Goal: Task Accomplishment & Management: Use online tool/utility

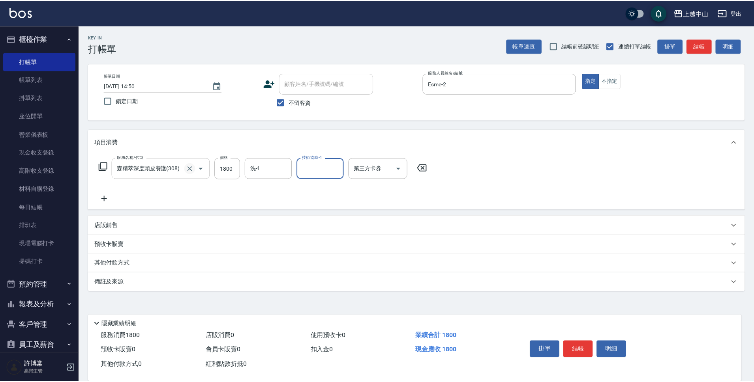
scroll to position [12, 0]
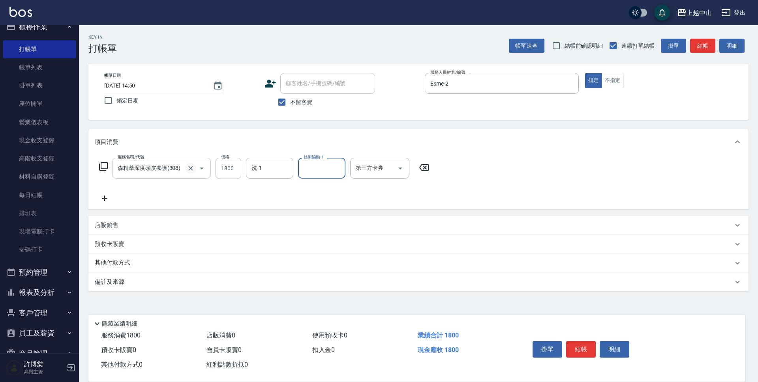
click at [189, 170] on icon "Clear" at bounding box center [191, 169] width 8 height 8
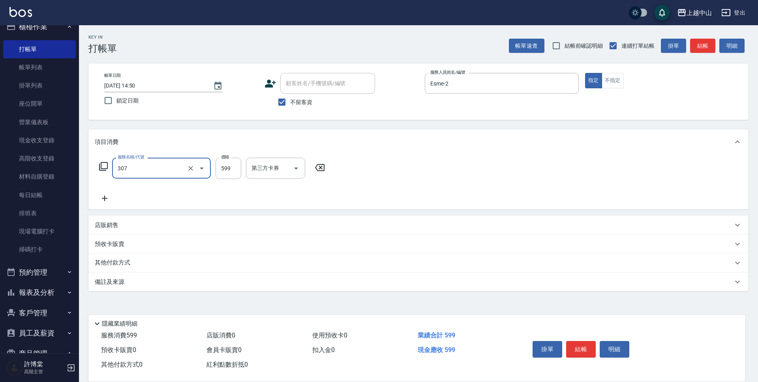
type input "森精萃角質調理髮浴(307)"
type input "600"
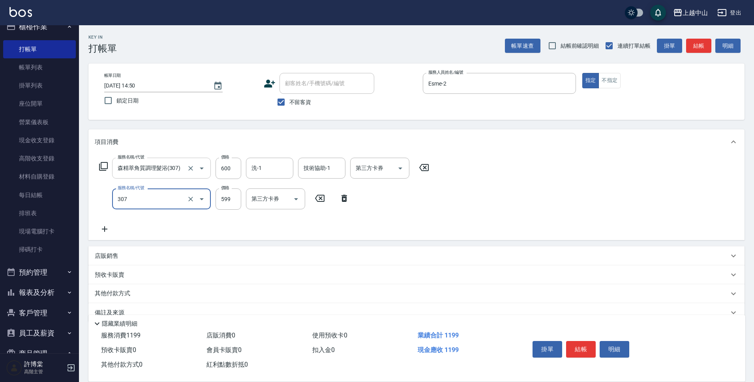
type input "森精萃角質調理髮浴(307)"
type input "600"
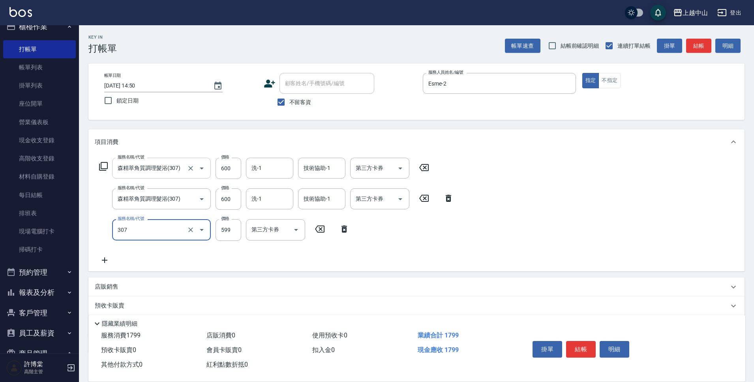
type input "森精萃角質調理髮浴(307)"
type input "600"
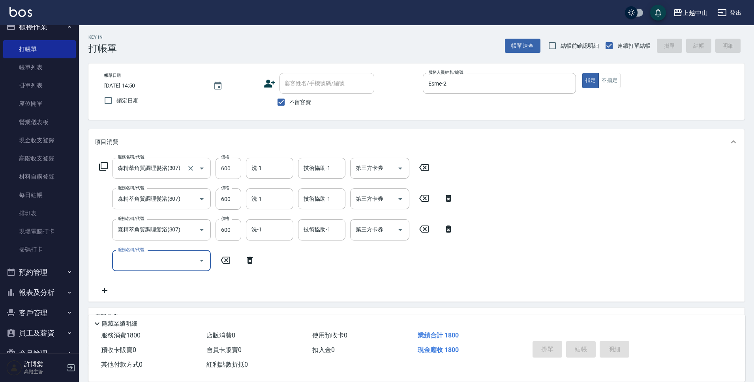
type input "[DATE] 18:26"
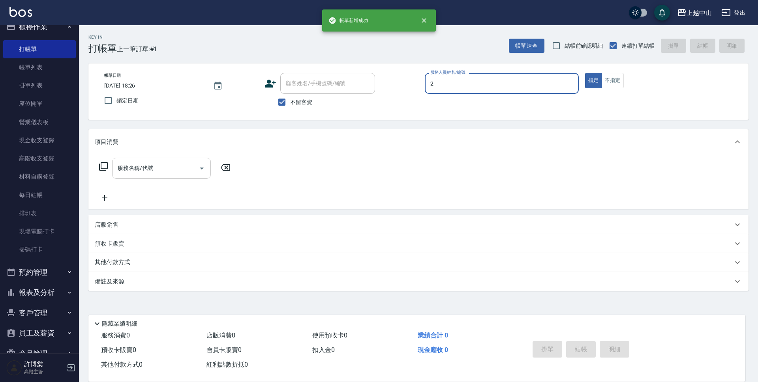
type input "Esme-2"
type button "true"
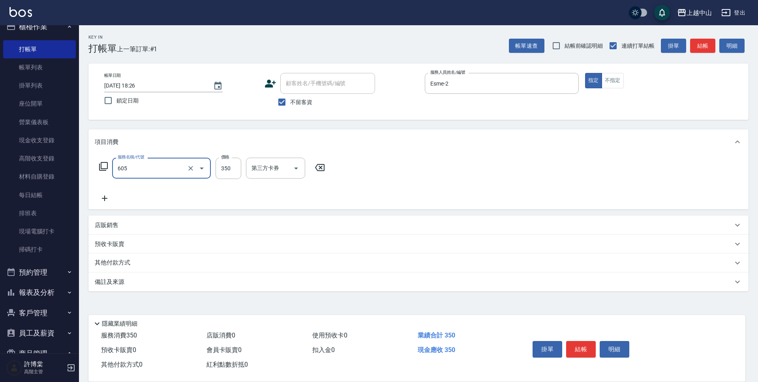
type input "洗髮 (女)(605)"
type input "299"
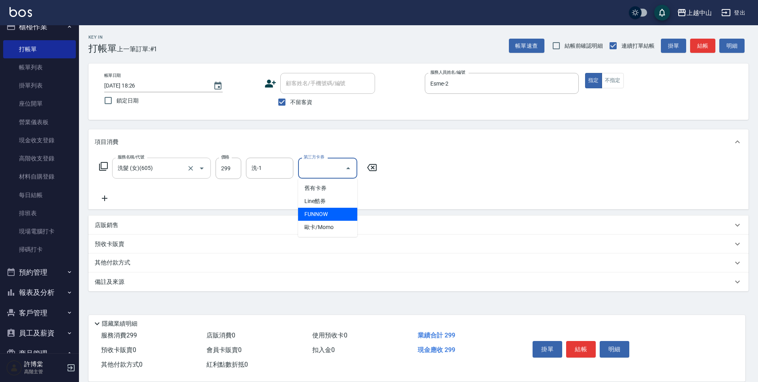
type input "FUNNOW"
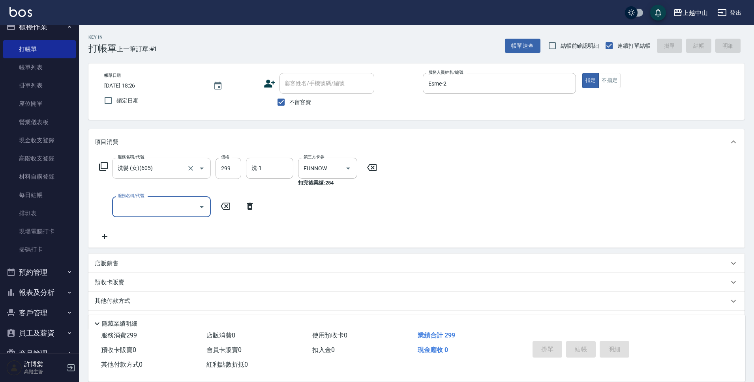
type input "[DATE] 18:27"
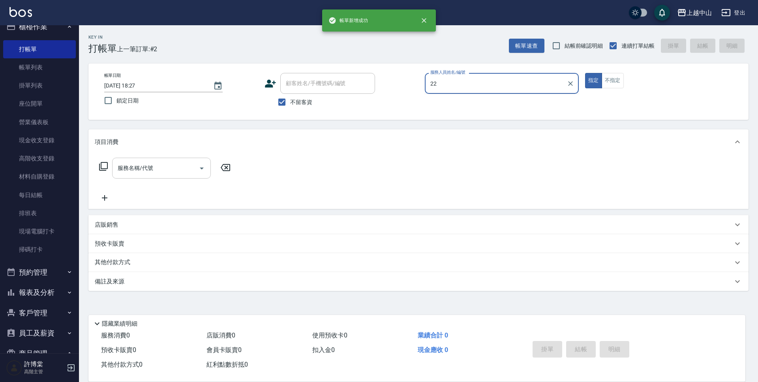
type input "22"
click at [585, 73] on button "指定" at bounding box center [593, 80] width 17 height 15
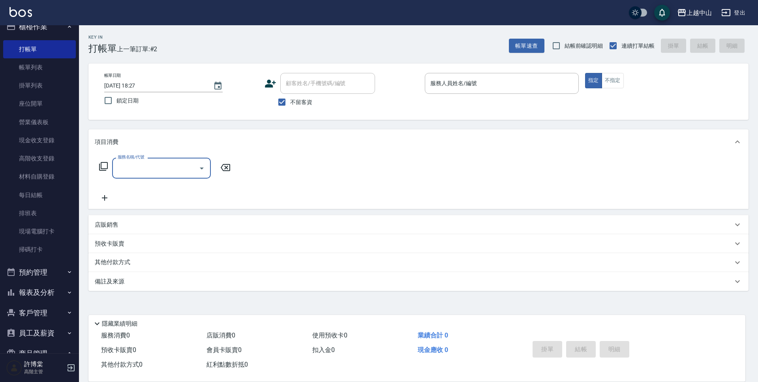
type input "8"
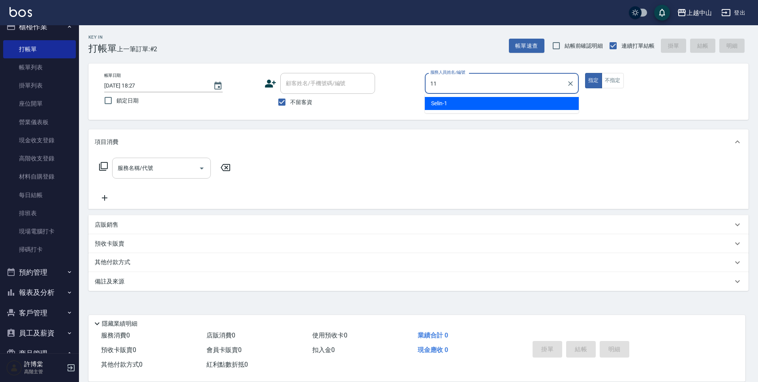
type input "11"
click at [585, 73] on button "指定" at bounding box center [593, 80] width 17 height 15
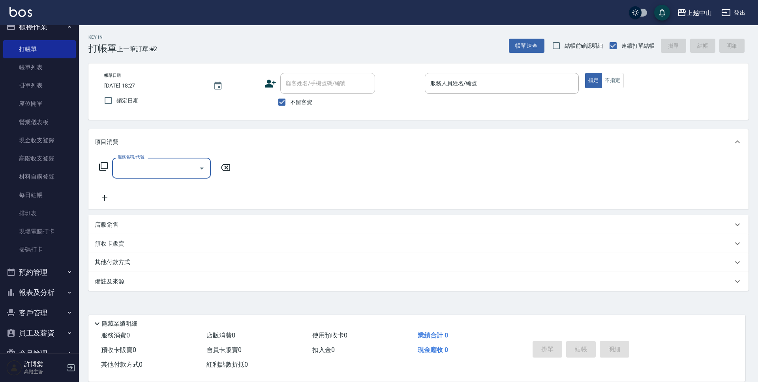
type input "8"
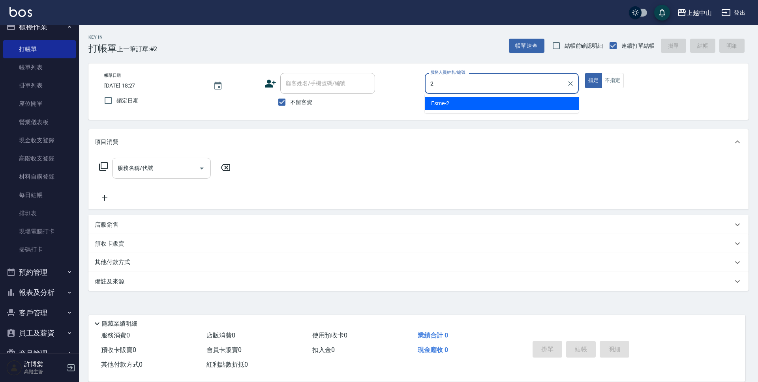
type input "Esme-2"
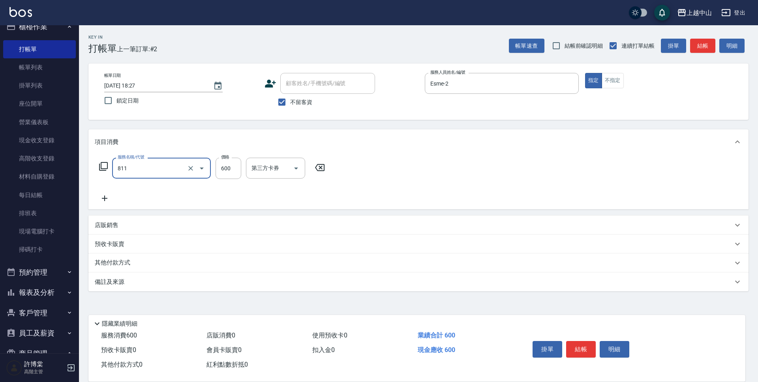
type input "洗+剪(811)"
type input "640"
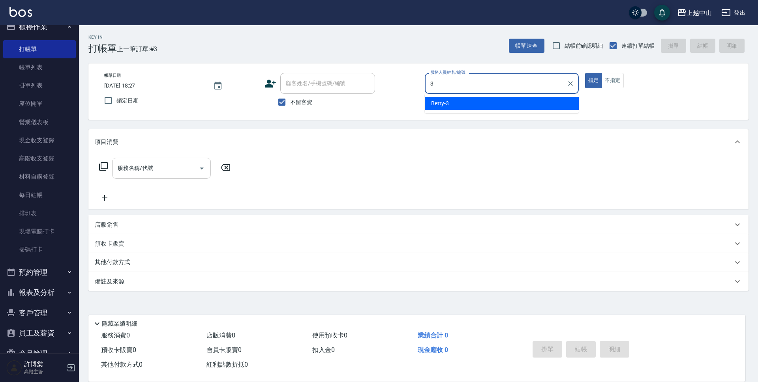
type input "Betty-3"
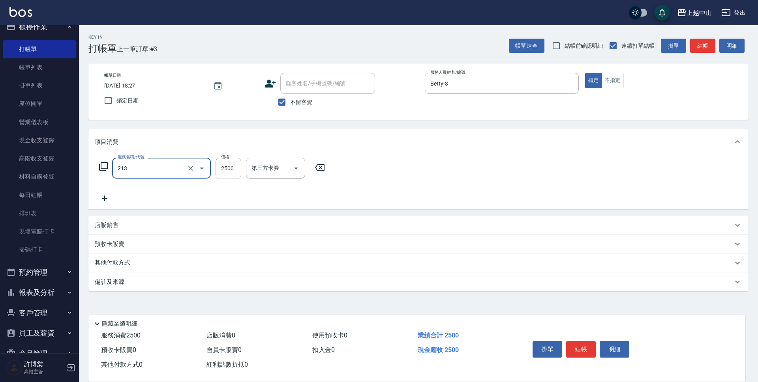
type input "溫朔燙髮2500(213)"
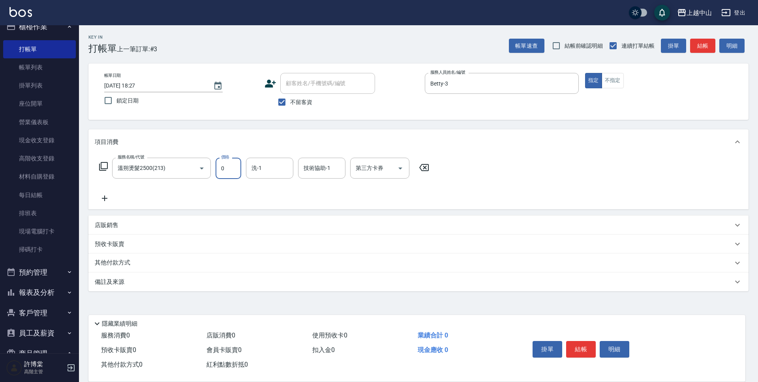
click at [193, 168] on icon "Clear" at bounding box center [191, 169] width 8 height 8
type input "0"
type input "燙髮自備1500以上(222)"
click at [193, 168] on icon "Clear" at bounding box center [191, 169] width 8 height 8
type input "0"
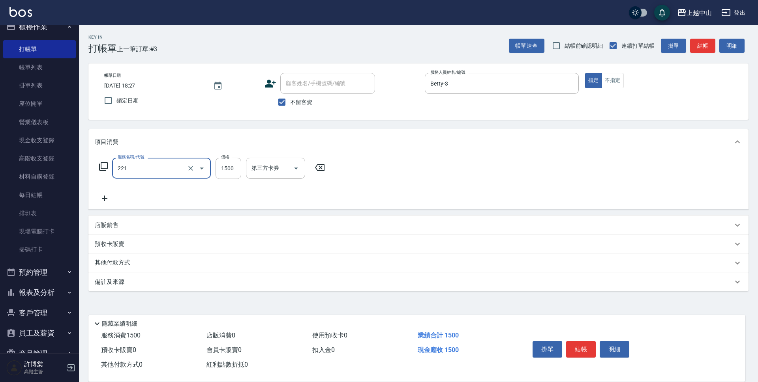
type input "燙髮自備 1500 以 下(221)"
type input "1399"
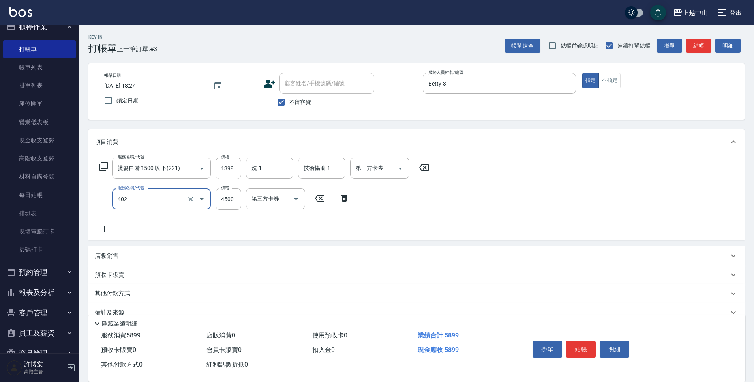
type input "2段式結構自備卡(402)"
type input "3000"
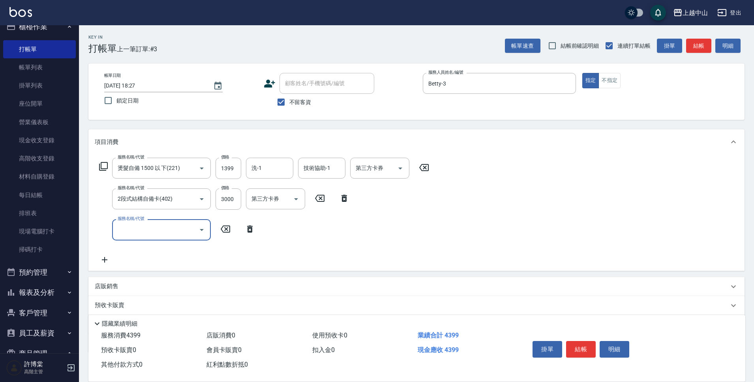
scroll to position [47, 0]
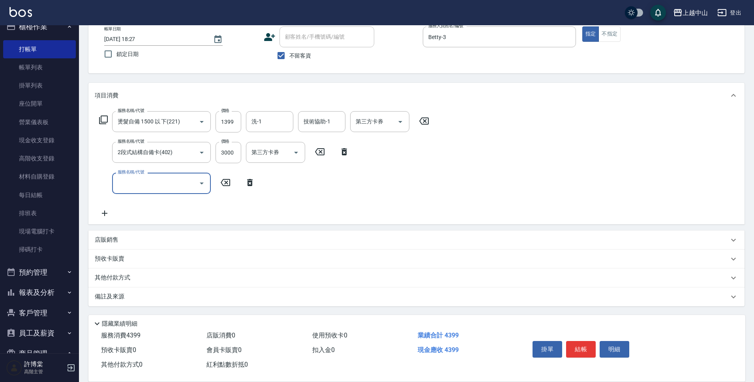
click at [114, 241] on p "店販銷售" at bounding box center [107, 240] width 24 height 8
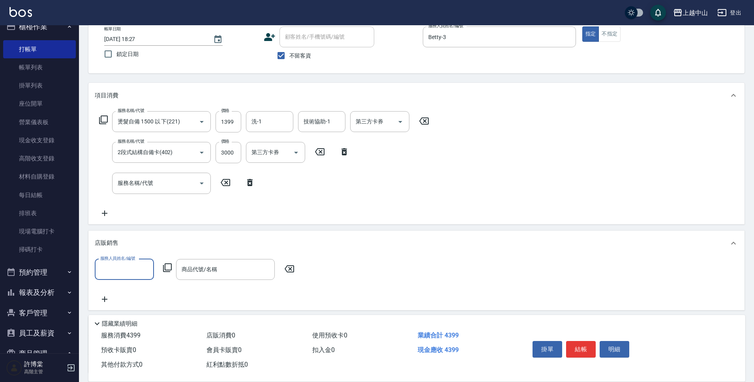
scroll to position [0, 0]
click at [138, 267] on input "服務人員姓名/編號" at bounding box center [124, 270] width 52 height 14
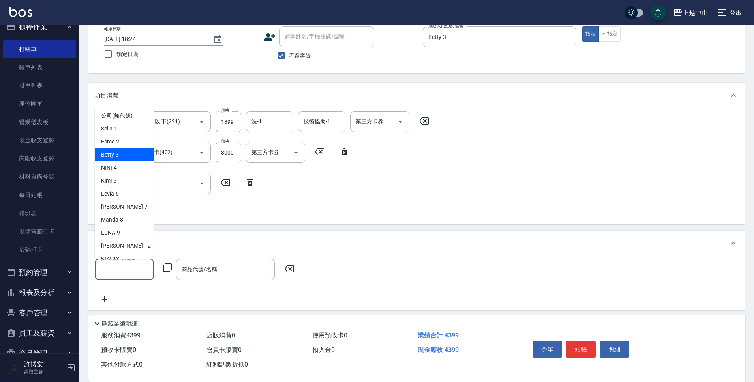
click at [138, 159] on div "Betty -3" at bounding box center [124, 154] width 59 height 13
type input "Betty-3"
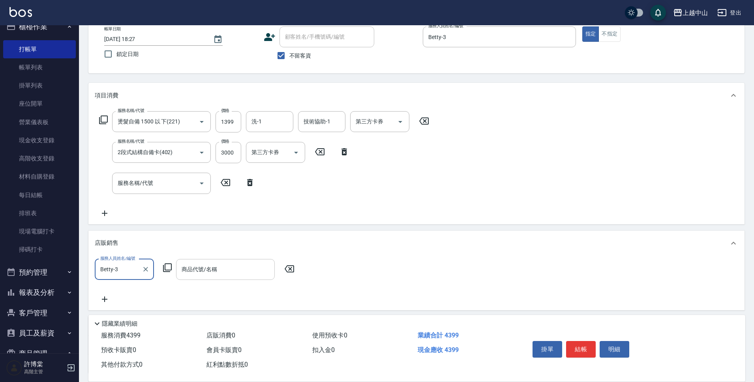
click at [216, 267] on div "商品代號/名稱 商品代號/名稱" at bounding box center [225, 269] width 99 height 21
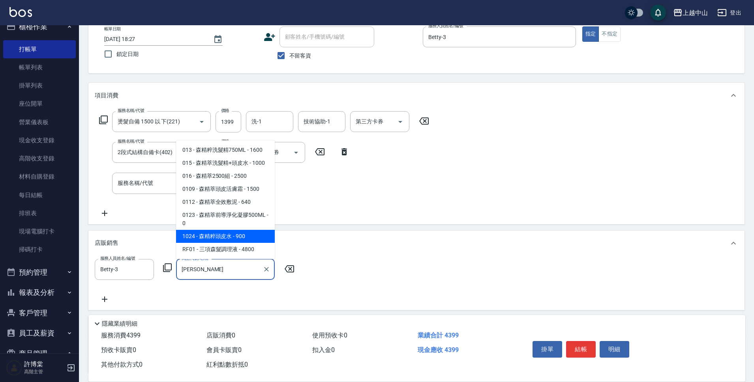
click at [247, 233] on span "1024 - 森精粹頭皮水 - 900" at bounding box center [225, 236] width 99 height 13
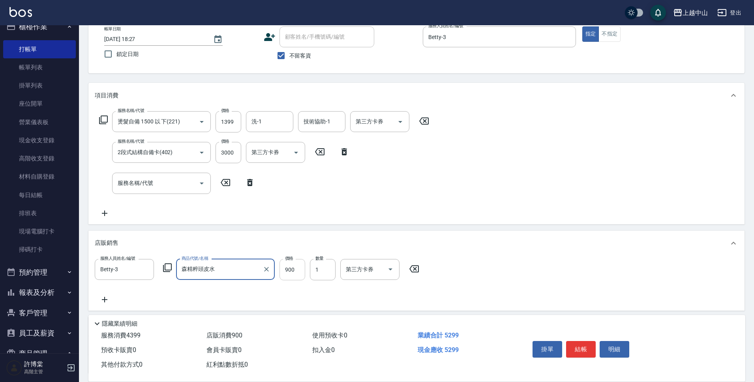
type input "森精粹頭皮水"
click at [294, 272] on input "900" at bounding box center [292, 269] width 26 height 21
type input "810"
click at [134, 305] on input "服務人員姓名/編號" at bounding box center [124, 301] width 52 height 14
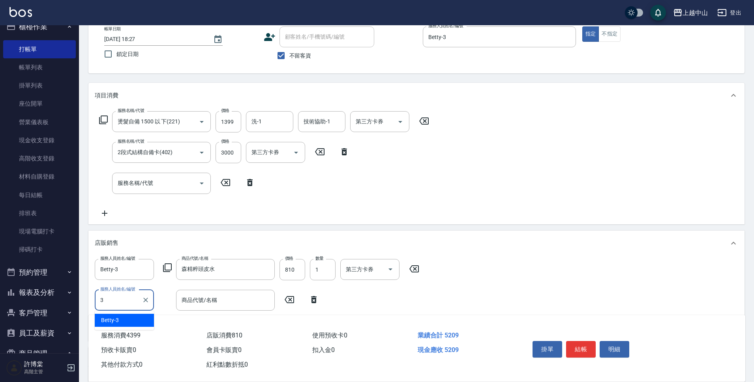
type input "Betty-3"
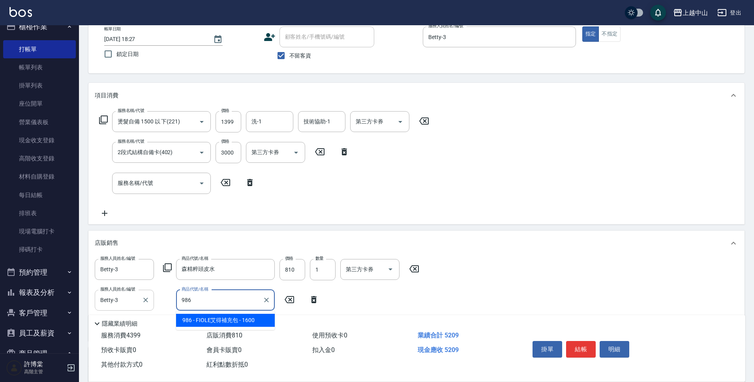
type input "FIOLE艾得補充包"
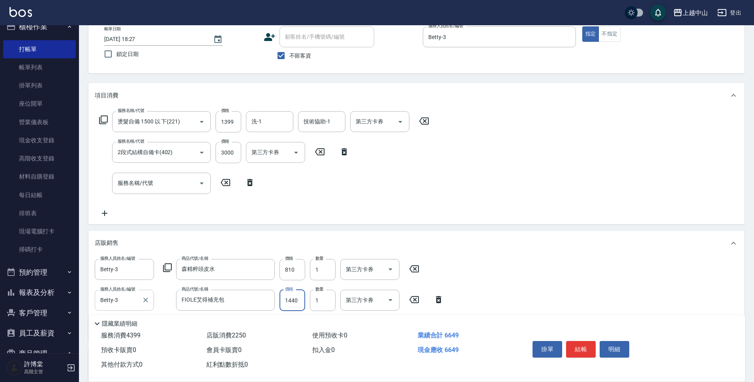
type input "1440"
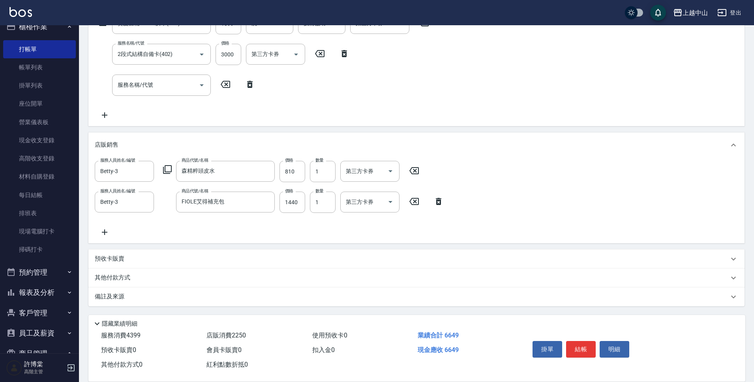
click at [122, 273] on div "其他付款方式" at bounding box center [416, 278] width 656 height 19
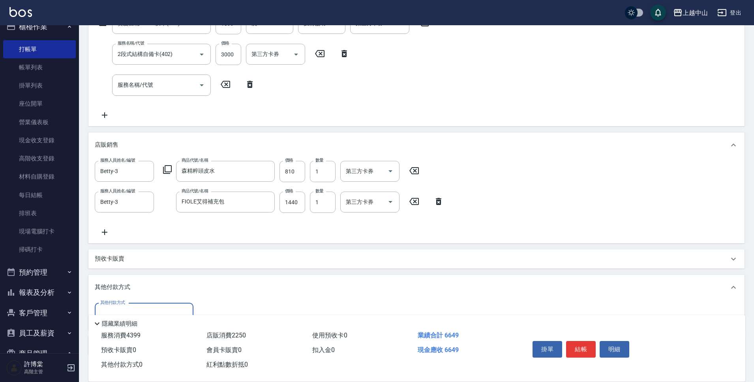
scroll to position [0, 0]
click at [125, 305] on div "其他付款方式" at bounding box center [144, 313] width 99 height 21
click at [129, 297] on span "信用卡" at bounding box center [144, 293] width 99 height 13
type input "信用卡"
type input "6649"
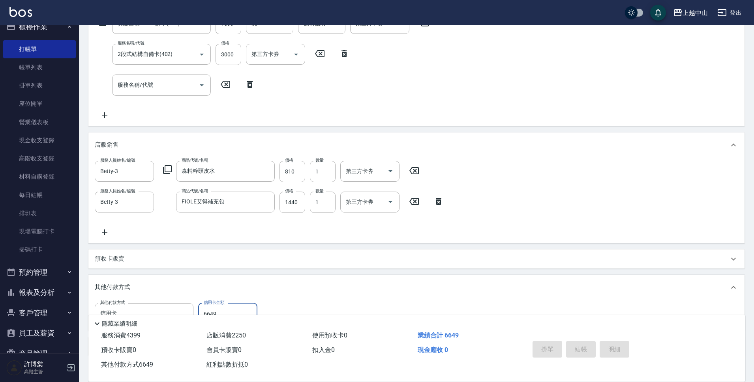
type input "[DATE] 18:28"
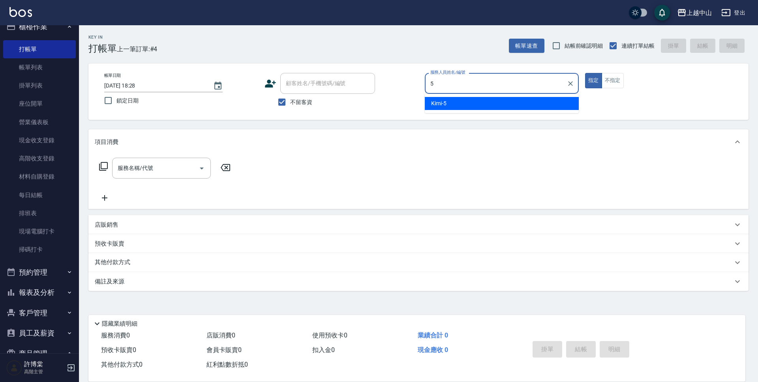
type input "Kimi-5"
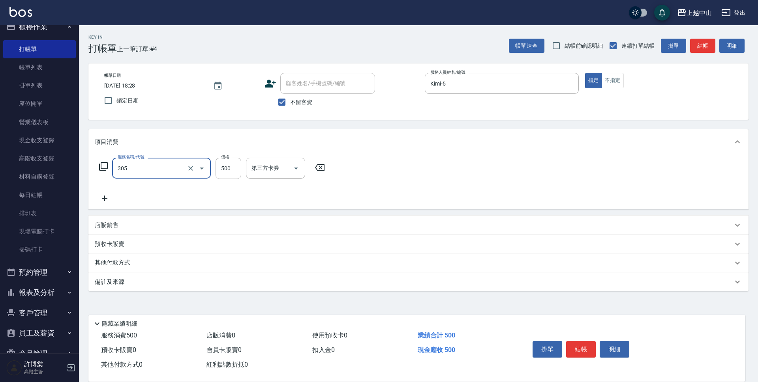
type input "剪髮(305)"
type input "400"
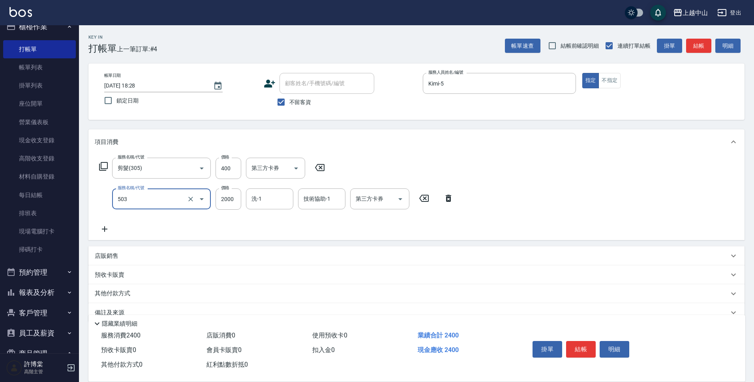
type input "染髮2000以下(503)"
type input "1300"
type input "[PERSON_NAME]-33"
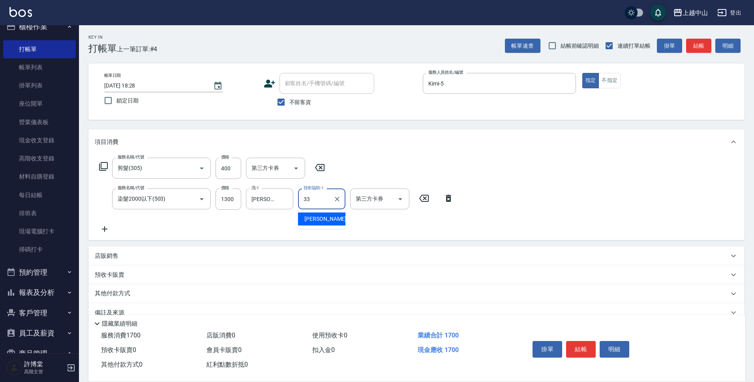
type input "[PERSON_NAME]-33"
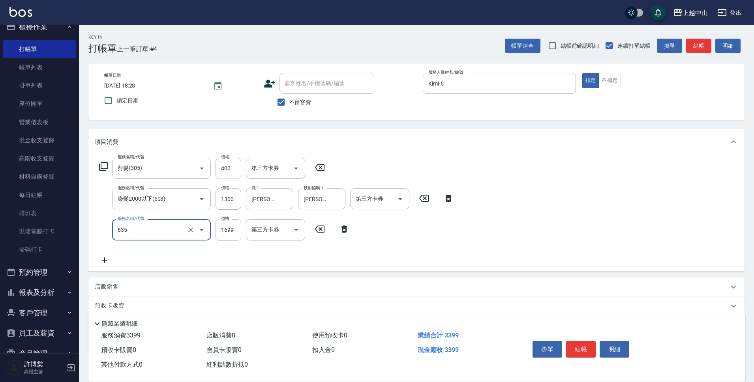
type input "兩段自備單次(635)"
type input "999"
type input "3"
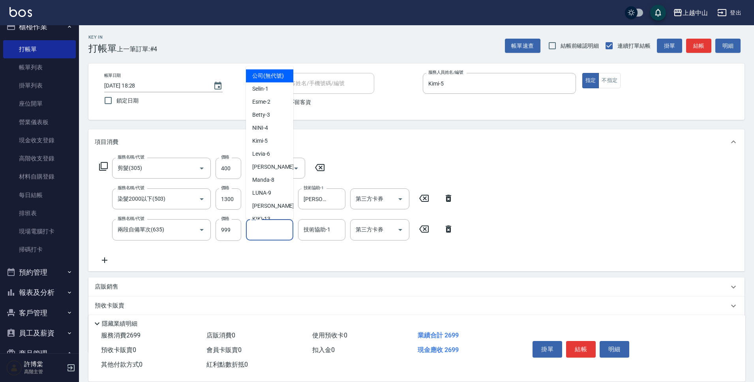
type input "公司 (無代號)"
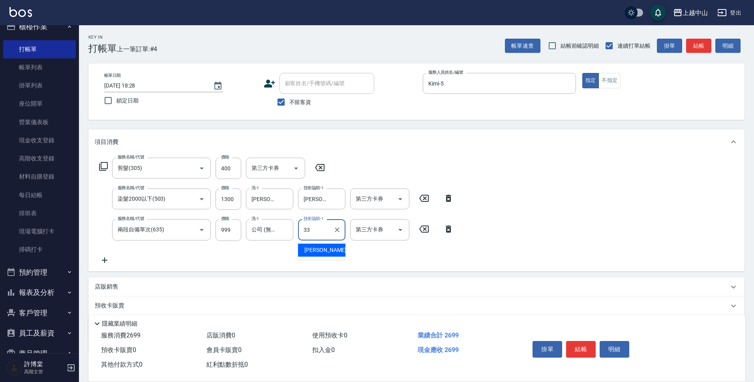
type input "[PERSON_NAME]-33"
click at [286, 232] on icon "Clear" at bounding box center [285, 230] width 8 height 8
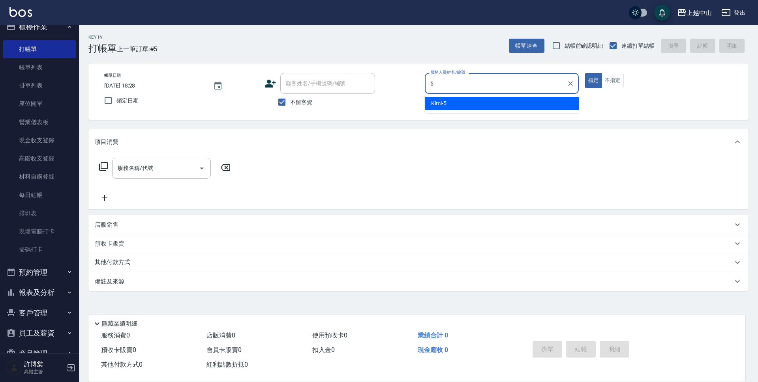
type input "Kimi-5"
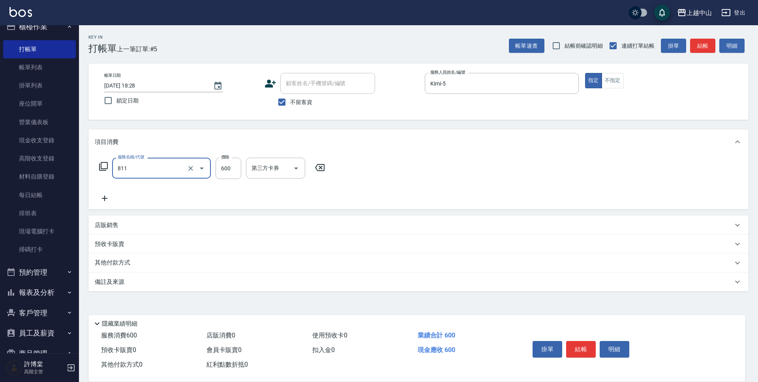
type input "洗+剪(811)"
type input "800"
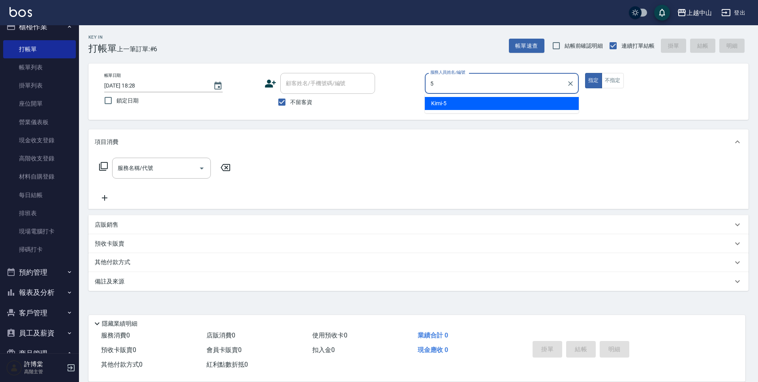
type input "Kimi-5"
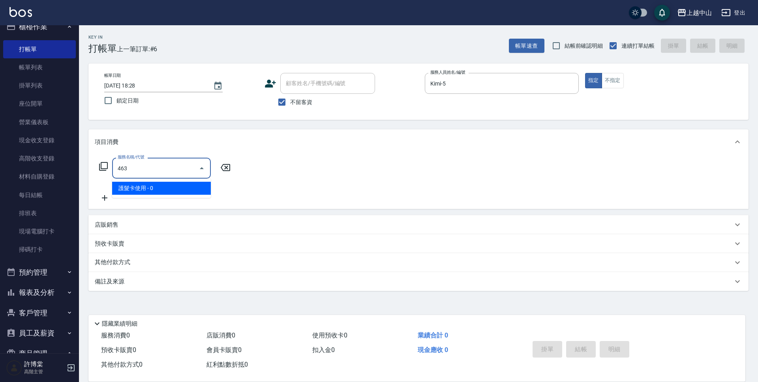
type input "護髮卡使用(463)"
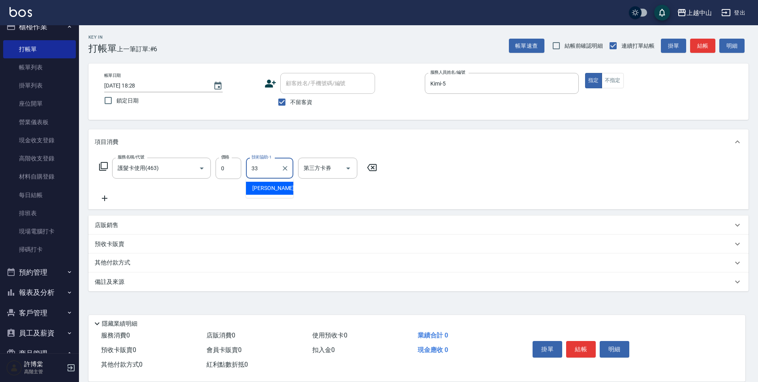
type input "[PERSON_NAME]-33"
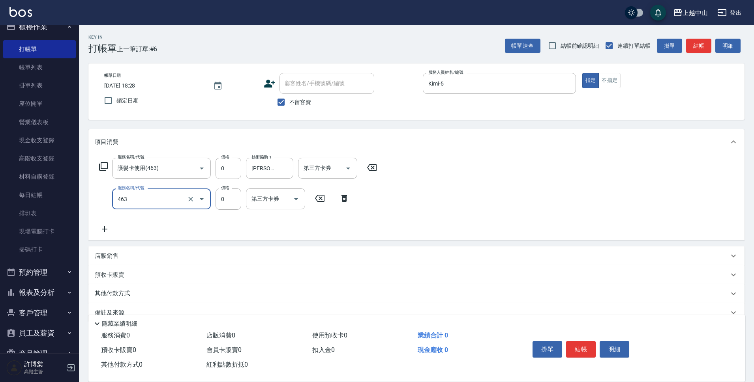
type input "護髮卡使用(463)"
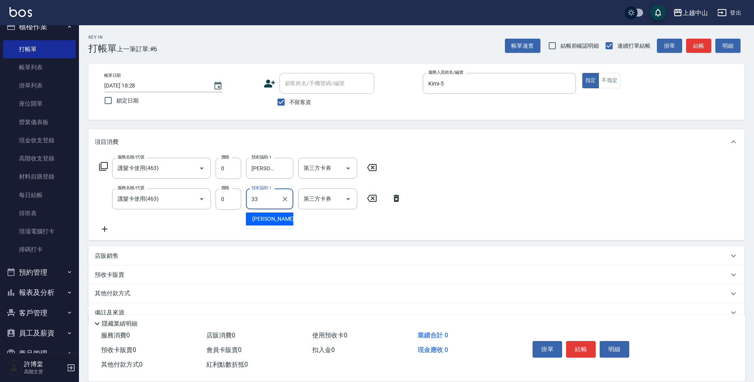
type input "[PERSON_NAME]-33"
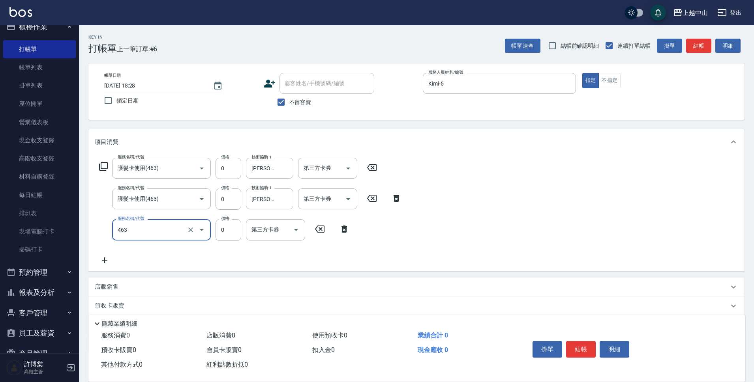
type input "護髮卡使用(463)"
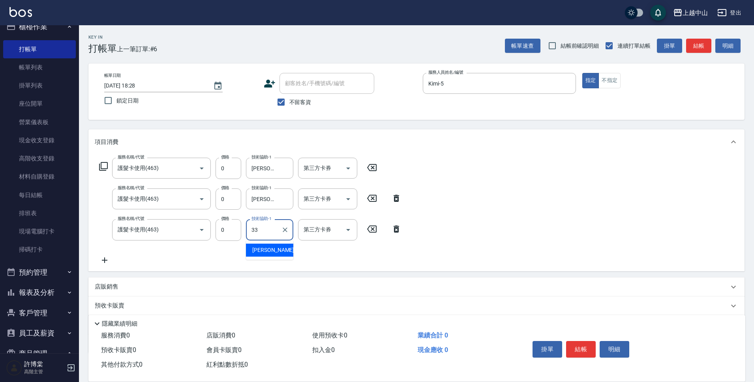
type input "[PERSON_NAME]-33"
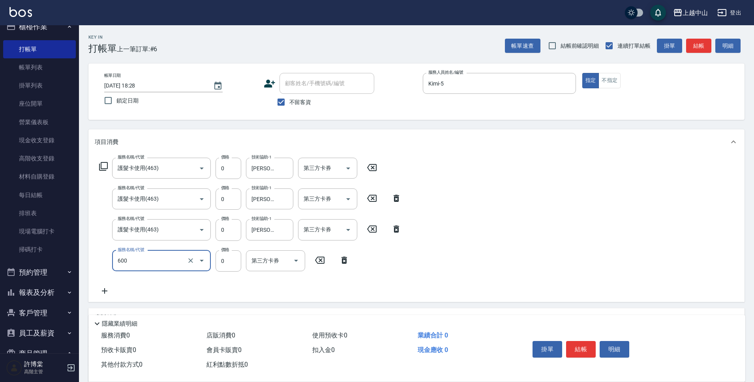
type input "洗髮(免費)(600)"
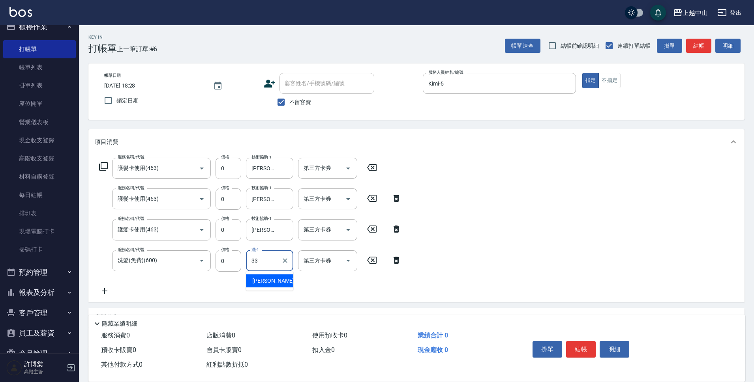
type input "[PERSON_NAME]-33"
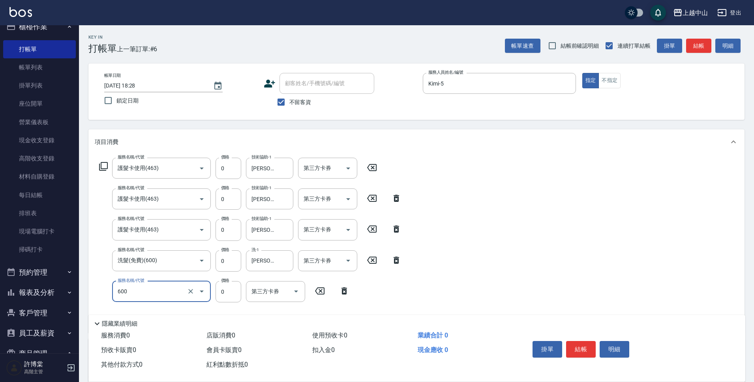
type input "洗髮(免費)(600)"
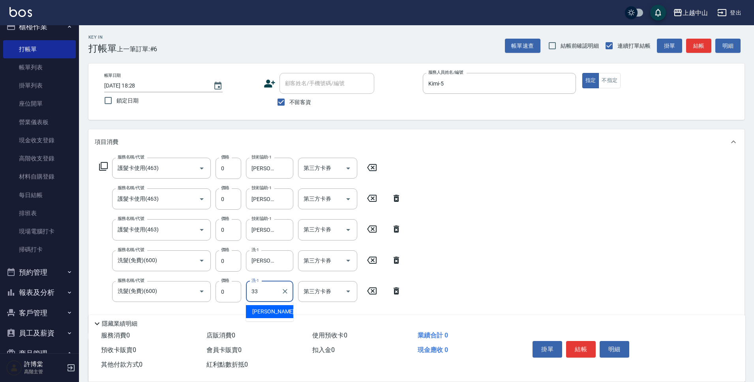
type input "[PERSON_NAME]-33"
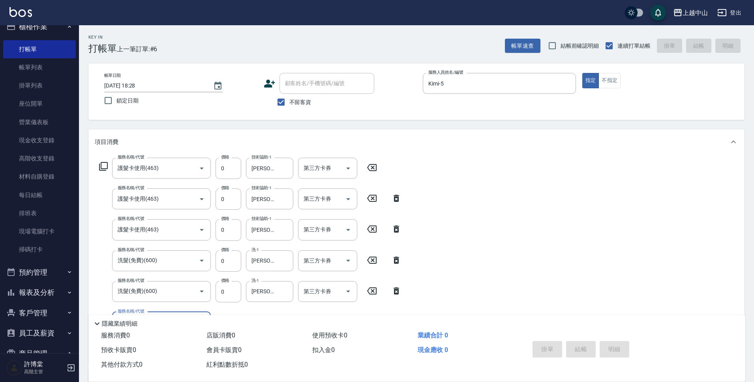
type input "[DATE] 18:29"
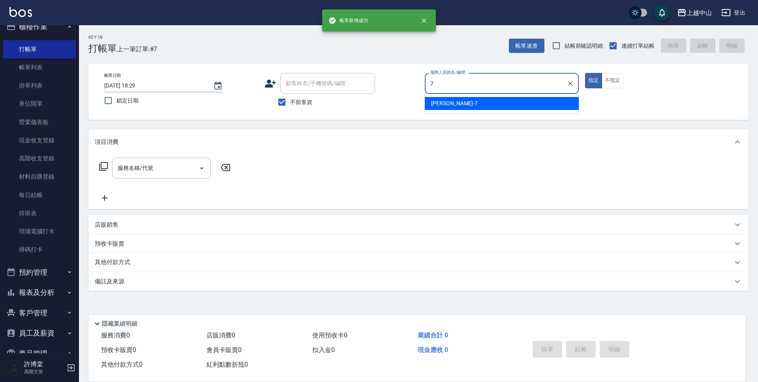
type input "[PERSON_NAME]-7"
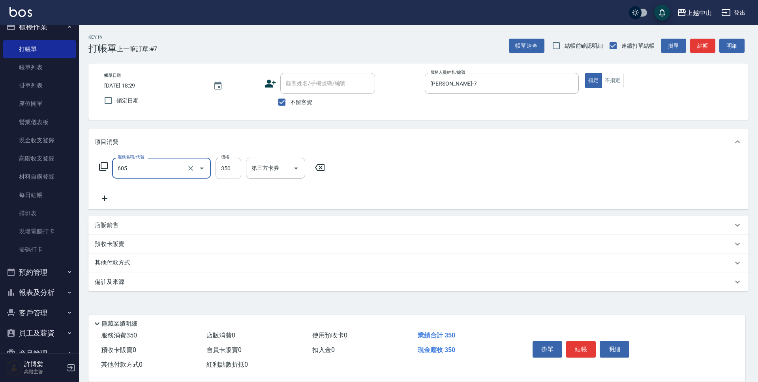
type input "洗髮 (女)(605)"
type input "400"
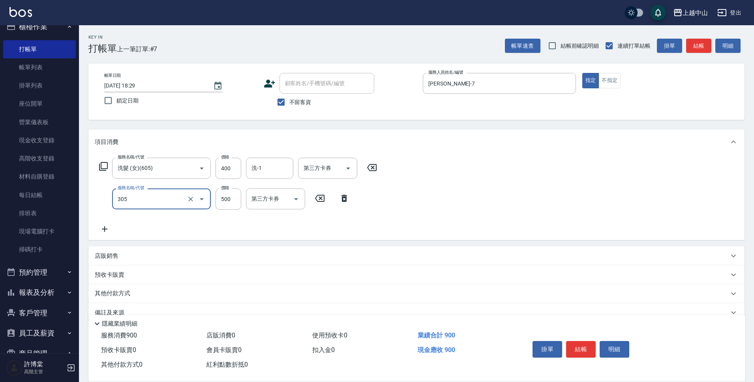
type input "剪髮(305)"
type input "550"
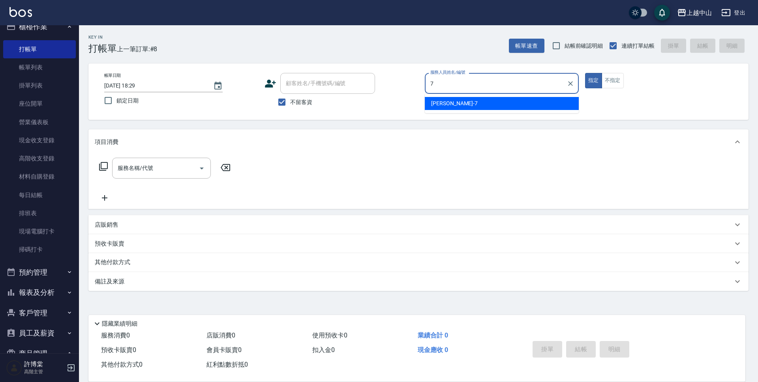
type input "[PERSON_NAME]-7"
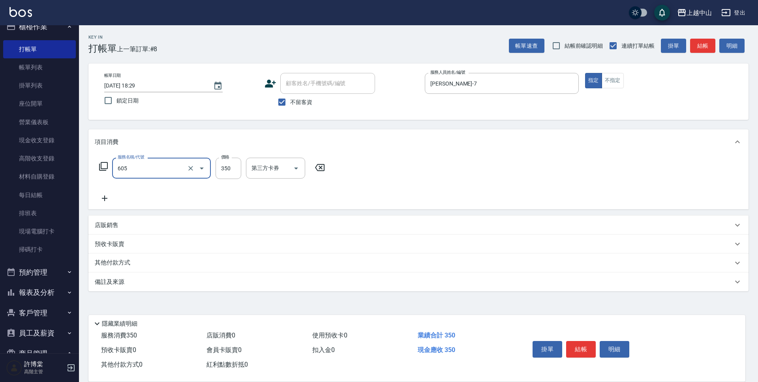
type input "洗髮 (女)(605)"
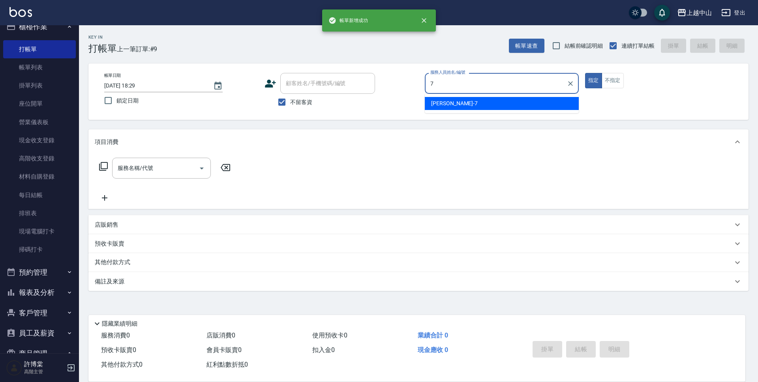
type input "[PERSON_NAME]-7"
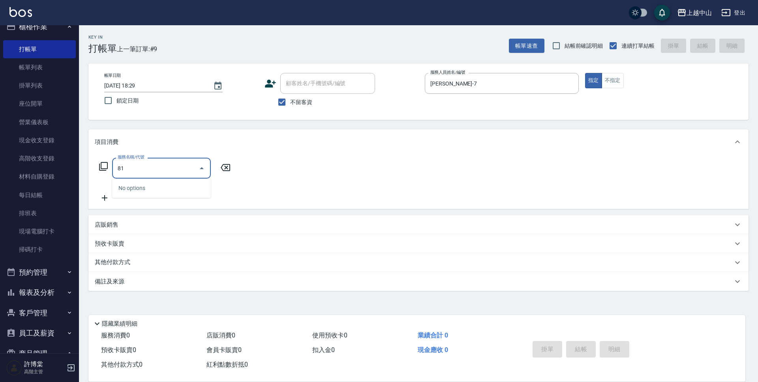
type input "8"
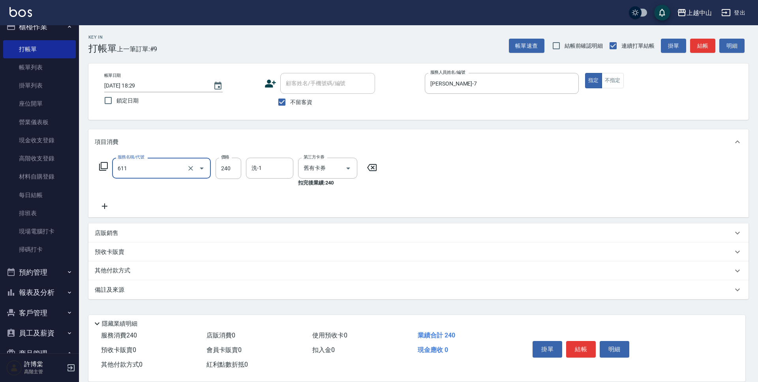
type input "洗髮卷消費(611)"
type input "280"
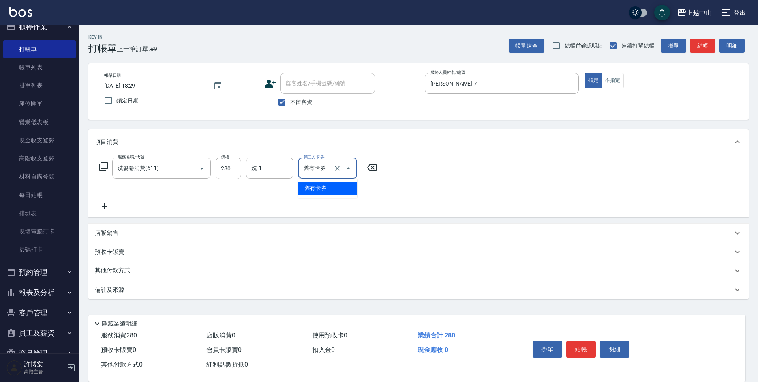
type input "舊有卡券"
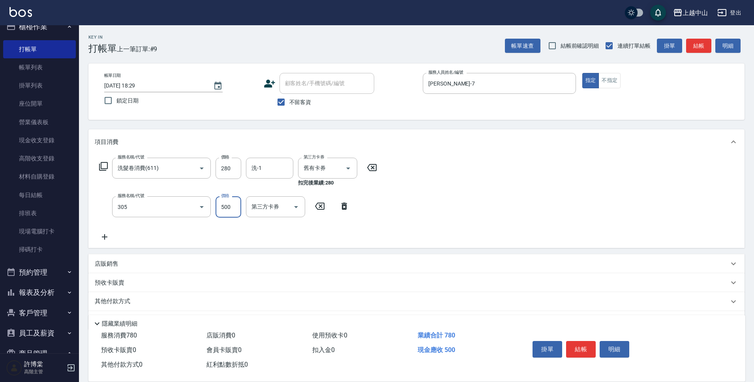
type input "剪髮(305)"
type input "300"
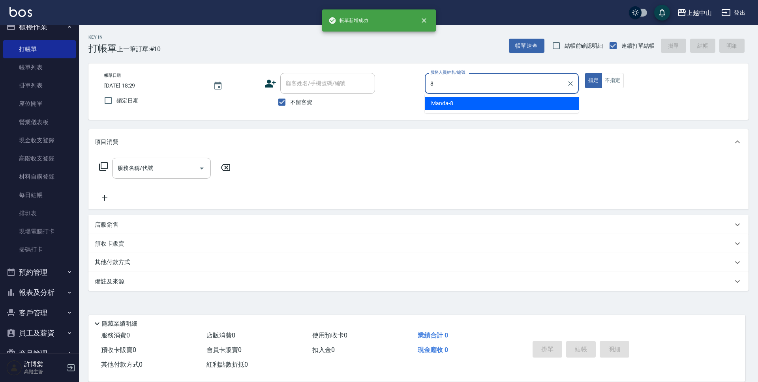
type input "Manda-8"
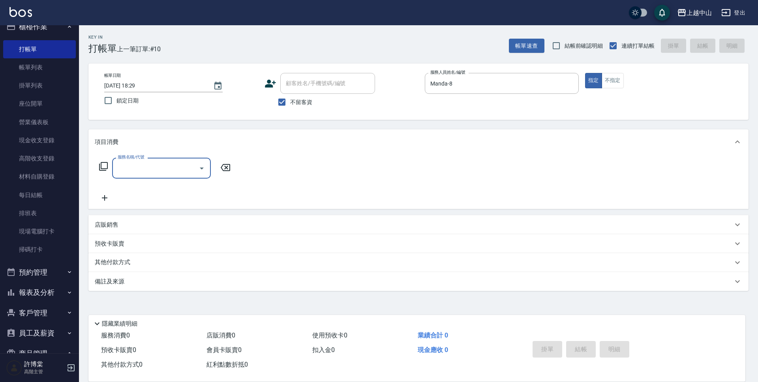
type input "3"
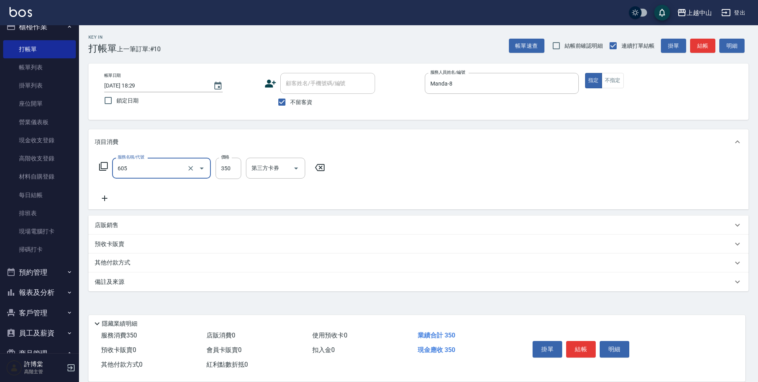
type input "洗髮 (女)(605)"
type input "1000"
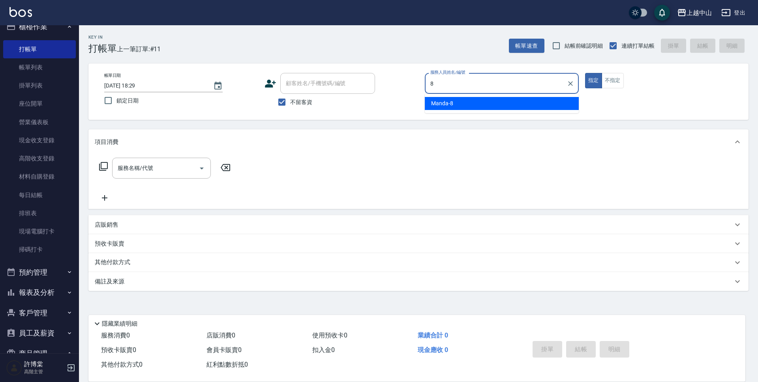
type input "Manda-8"
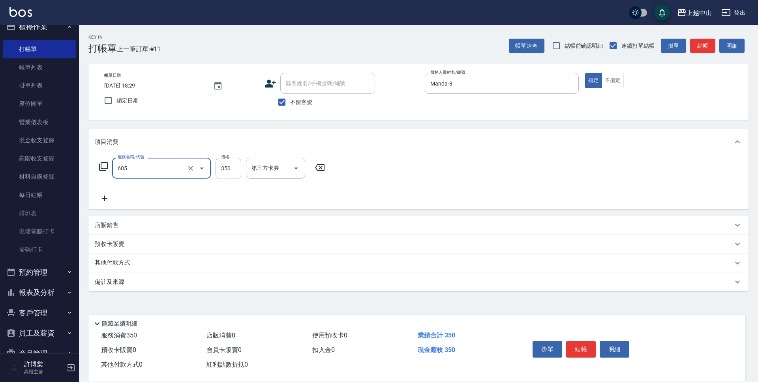
type input "洗髮 (女)(605)"
type input "400"
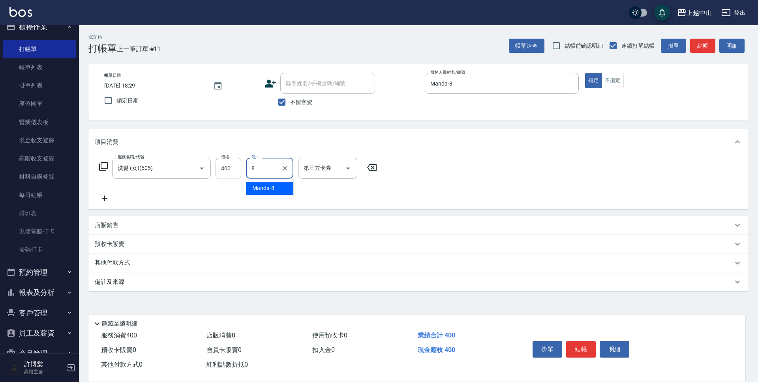
type input "Manda-8"
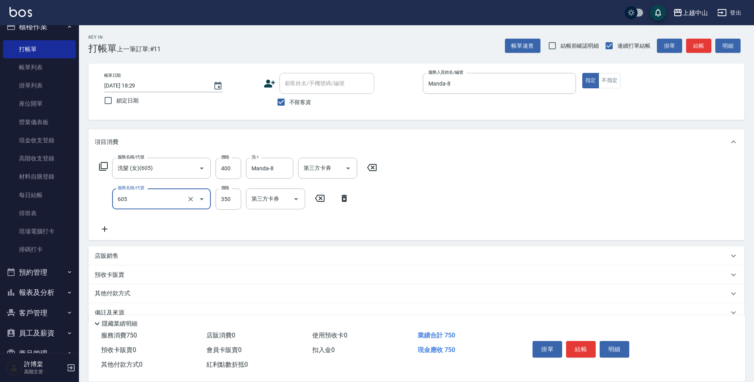
type input "洗髮 (女)(605)"
type input "400"
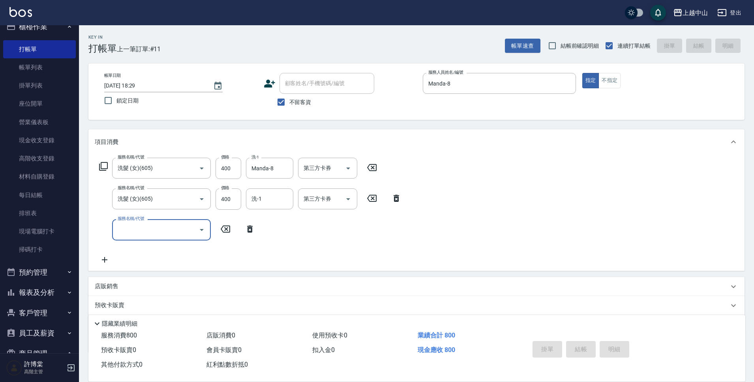
type input "[DATE] 18:30"
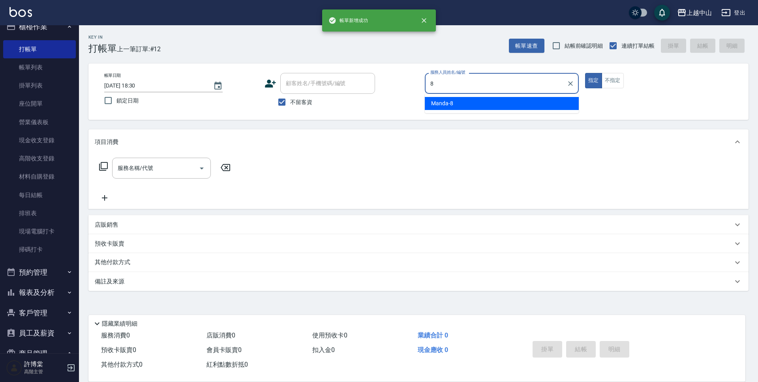
type input "Manda-8"
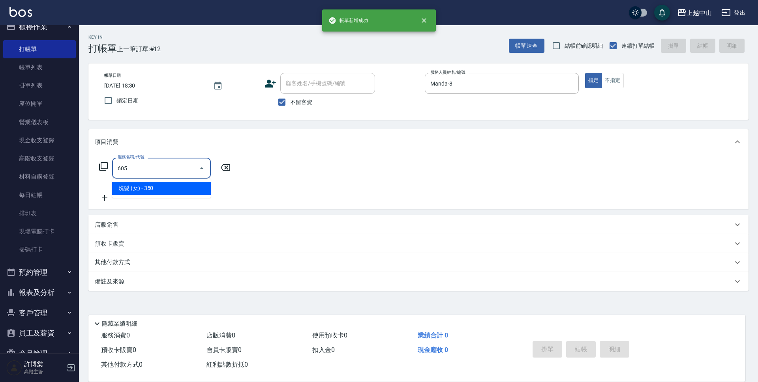
type input "洗髮 (女)(605)"
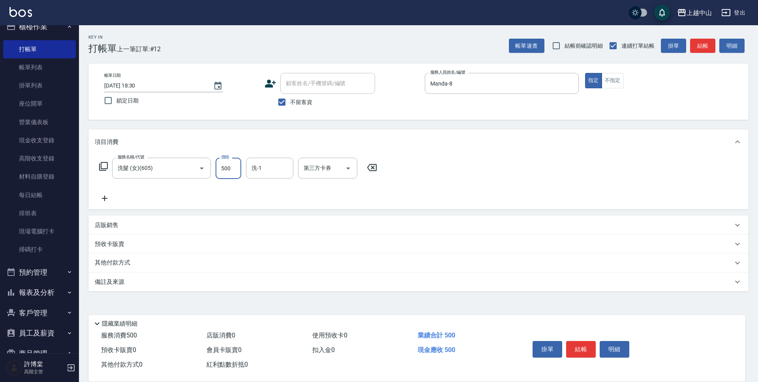
type input "500"
type input "[PERSON_NAME]-33"
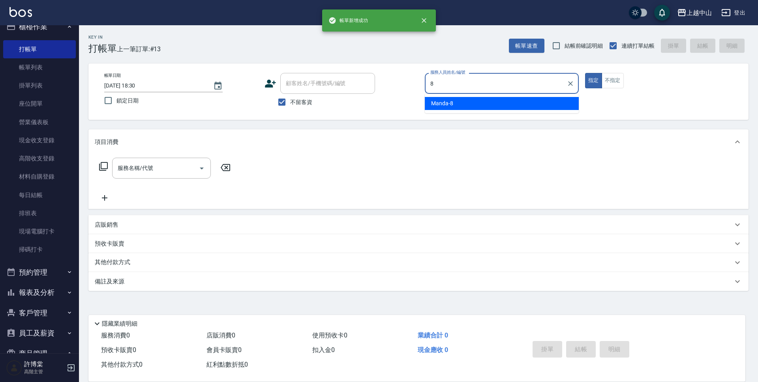
type input "Manda-8"
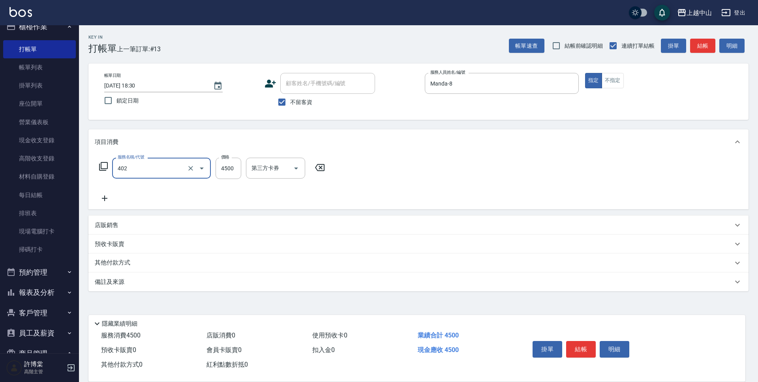
type input "2段式結構自備卡(402)"
type input "4275"
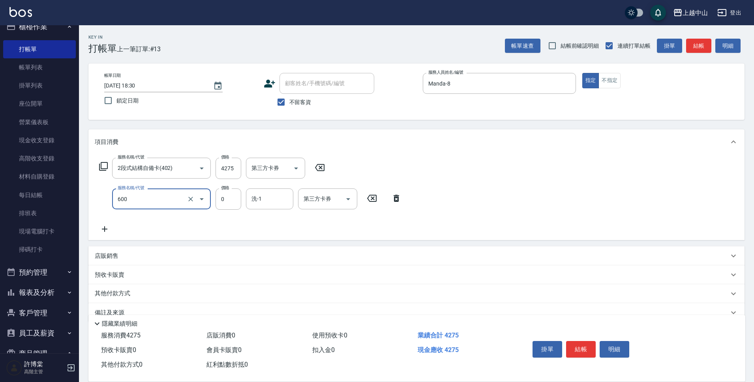
type input "洗髮(免費)(600)"
type input "鴨鴨-30"
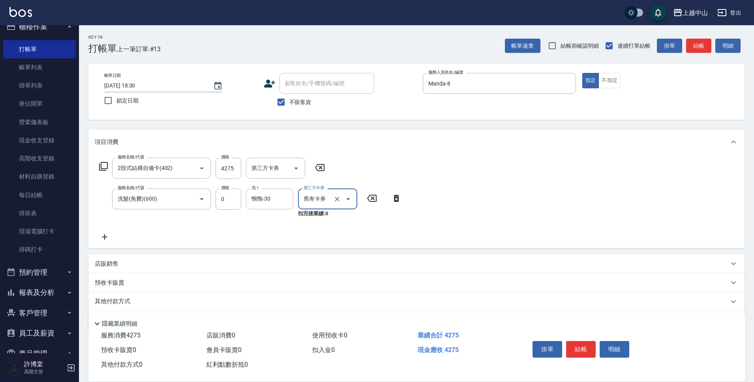
type input "舊有卡券"
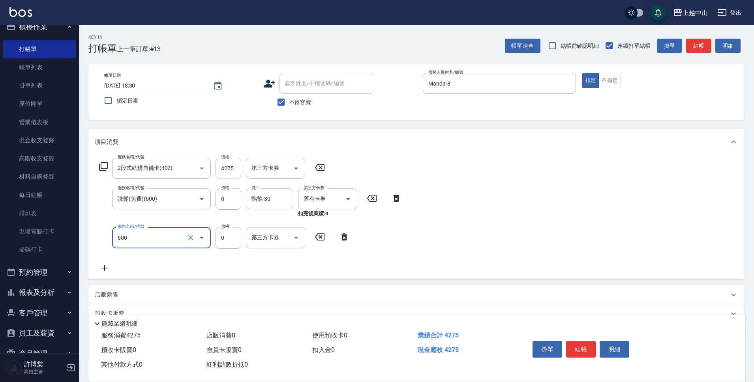
type input "洗髮(免費)(600)"
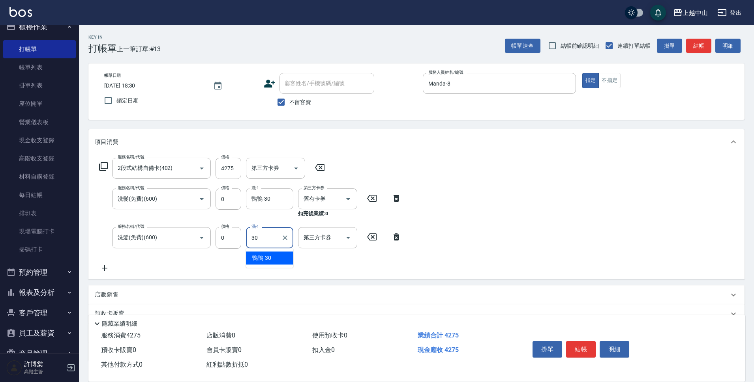
type input "鴨鴨-30"
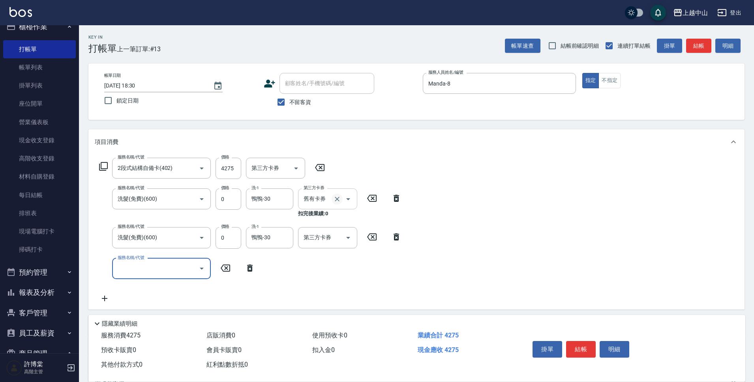
click at [334, 202] on icon "Clear" at bounding box center [337, 199] width 8 height 8
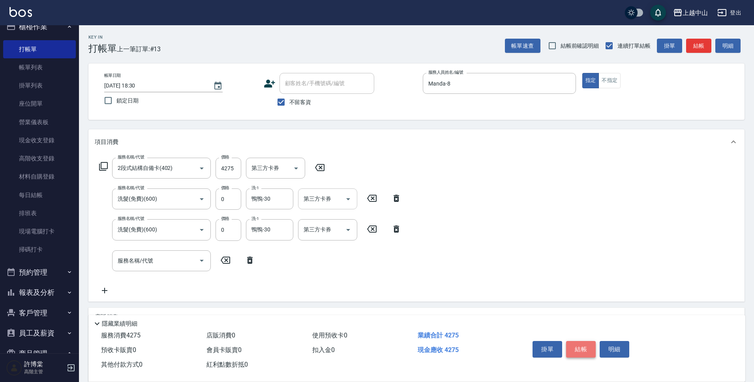
click at [589, 342] on button "結帳" at bounding box center [581, 349] width 30 height 17
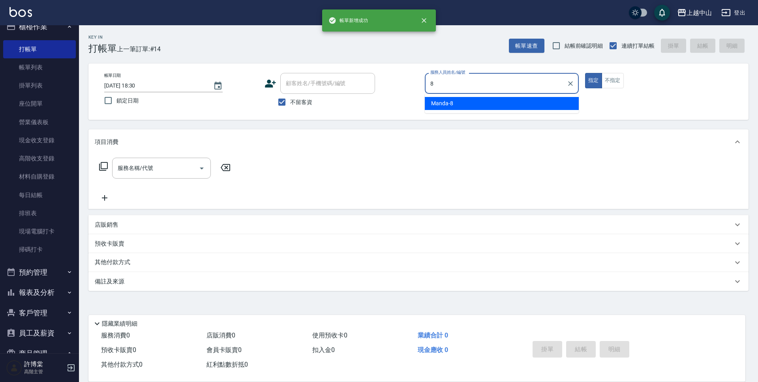
type input "Manda-8"
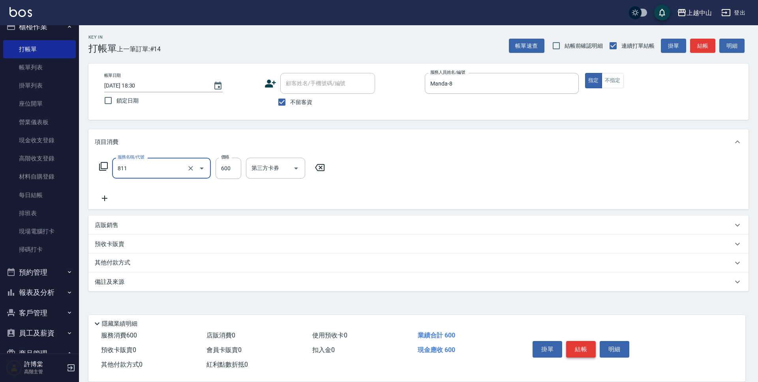
type input "洗+剪(811)"
type input "700"
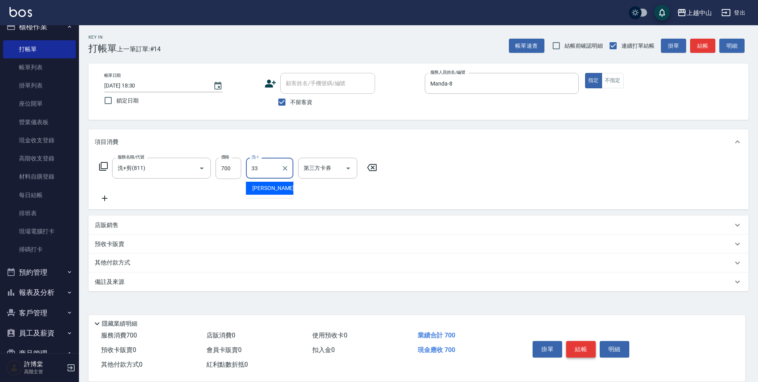
type input "[PERSON_NAME]-33"
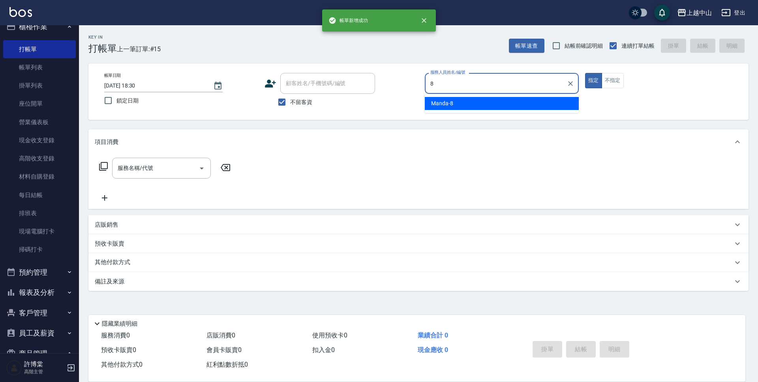
type input "Manda-8"
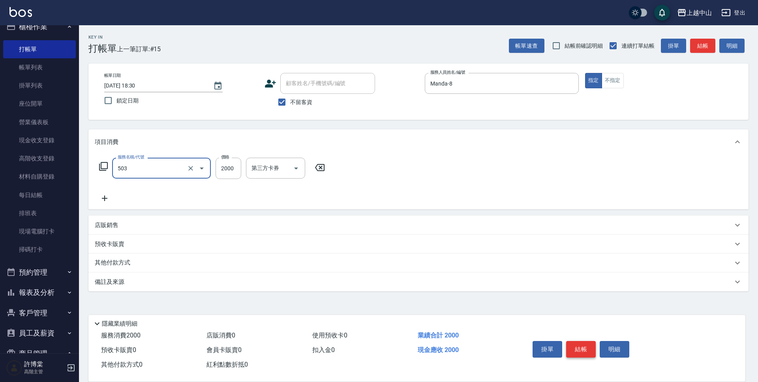
type input "染髮2000以下(503)"
type input "1000"
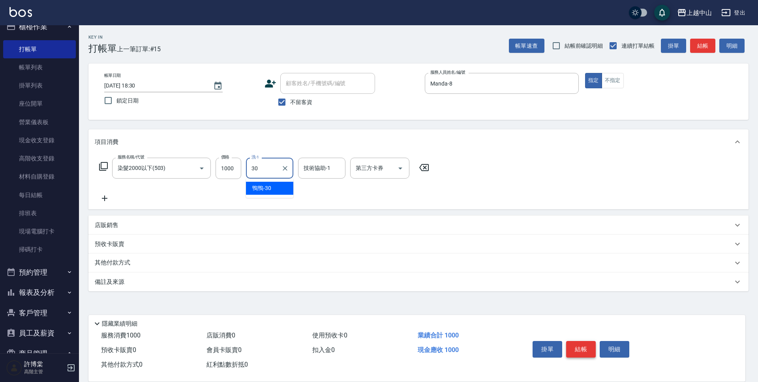
type input "鴨鴨-30"
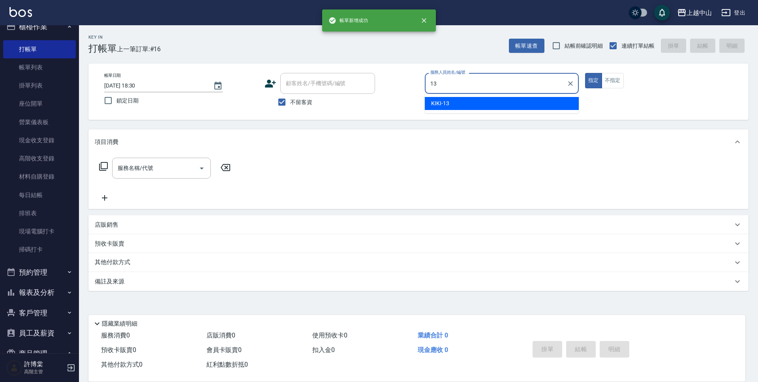
type input "KIKI-13"
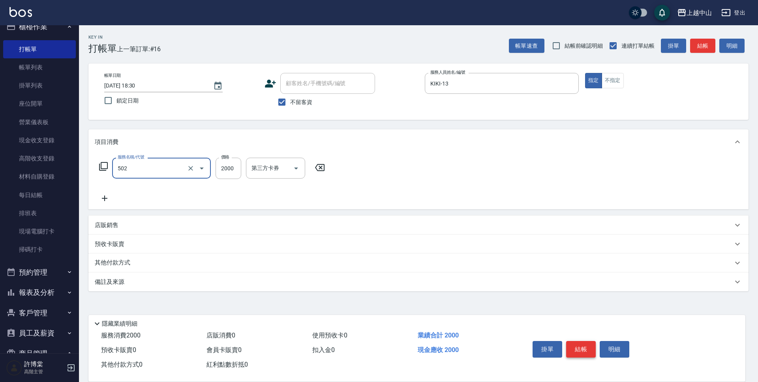
type input "染髮2000以上(502)"
type input "3000"
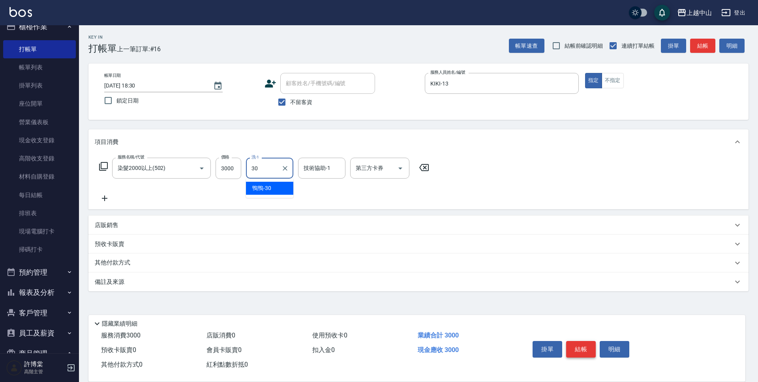
type input "鴨鴨-30"
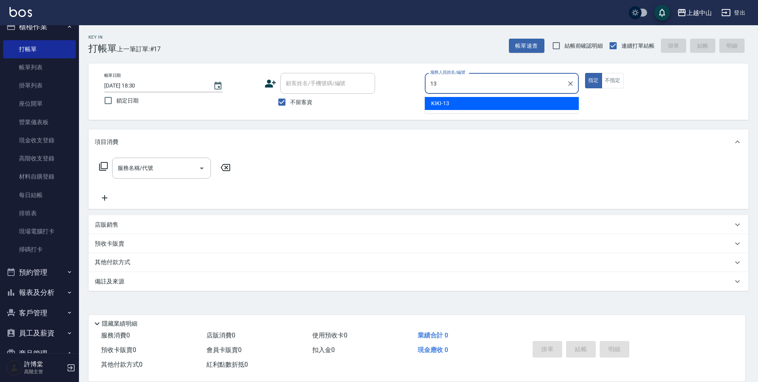
type input "KIKI-13"
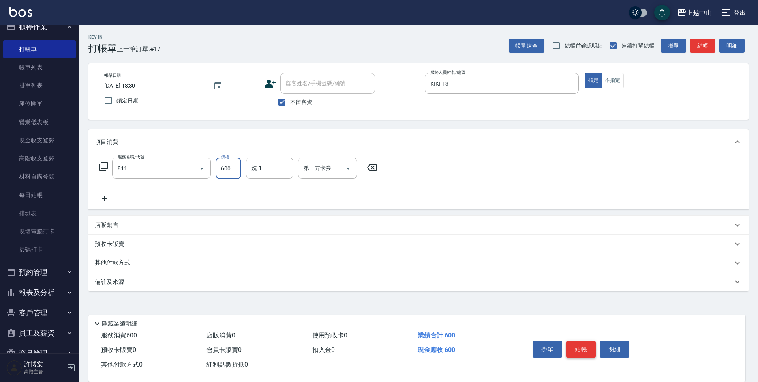
type input "洗+剪(811)"
type input "399"
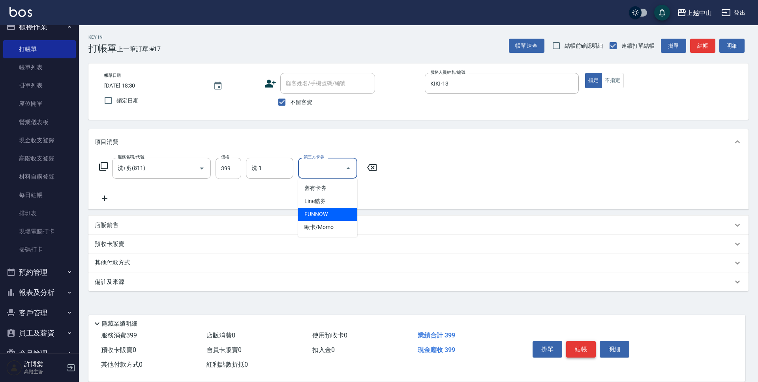
type input "FUNNOW"
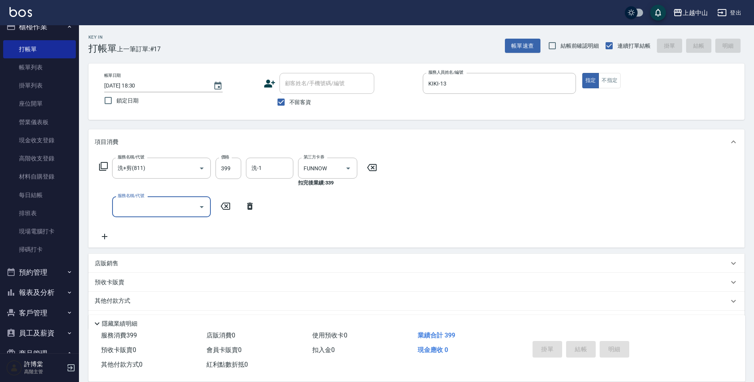
type input "[DATE] 18:31"
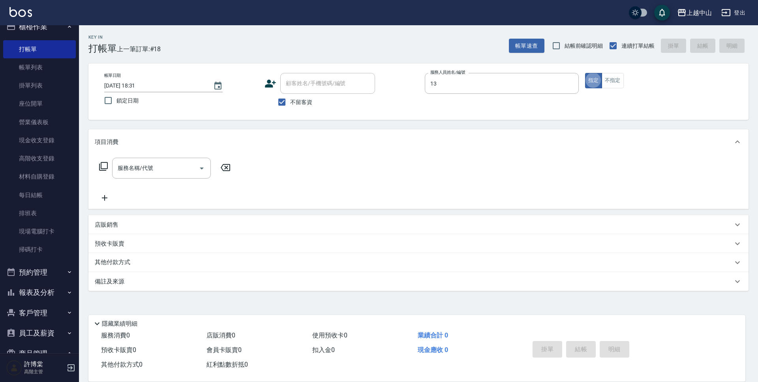
type input "KIKI-13"
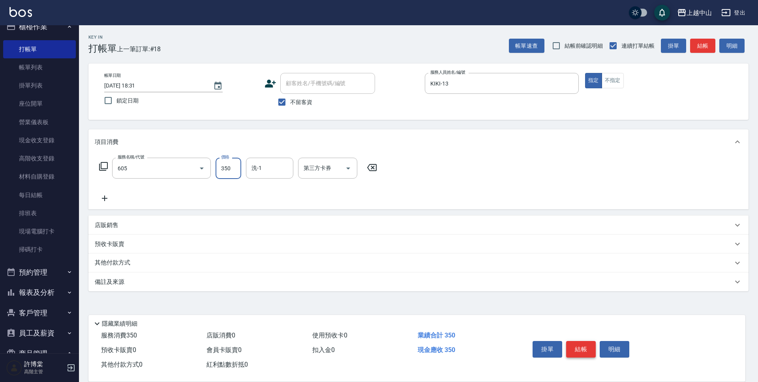
type input "洗髮 (女)(605)"
type input "400"
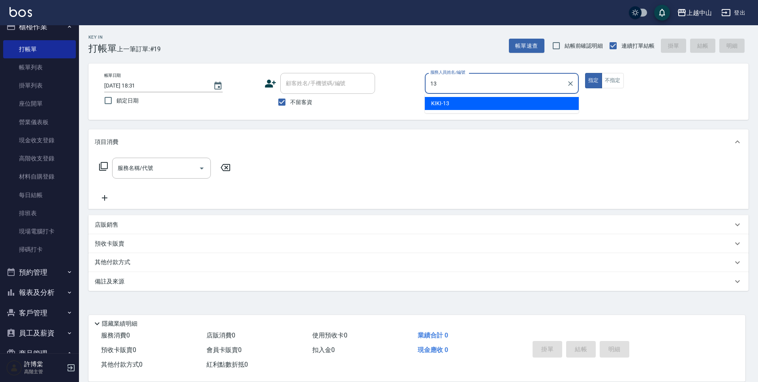
type input "KIKI-13"
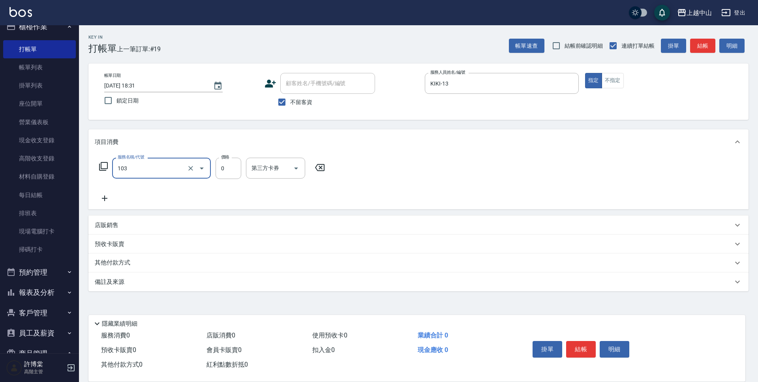
type input "頭皮系列消卡949(103)"
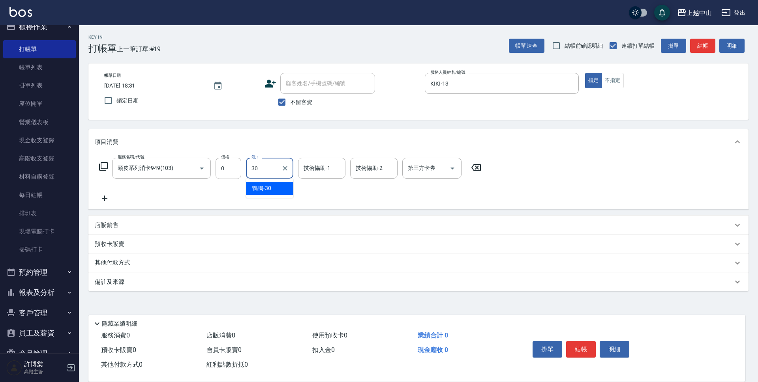
type input "鴨鴨-30"
click at [283, 170] on icon "Clear" at bounding box center [285, 169] width 8 height 8
type input "[PERSON_NAME]-33"
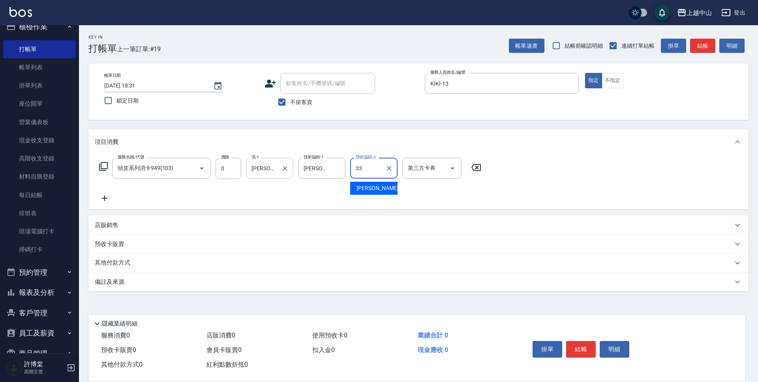
type input "[PERSON_NAME]-33"
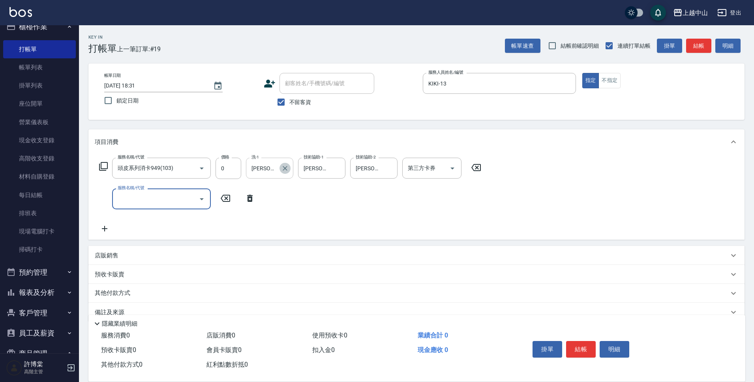
click at [282, 171] on icon "Clear" at bounding box center [285, 169] width 8 height 8
click at [585, 344] on button "結帳" at bounding box center [581, 349] width 30 height 17
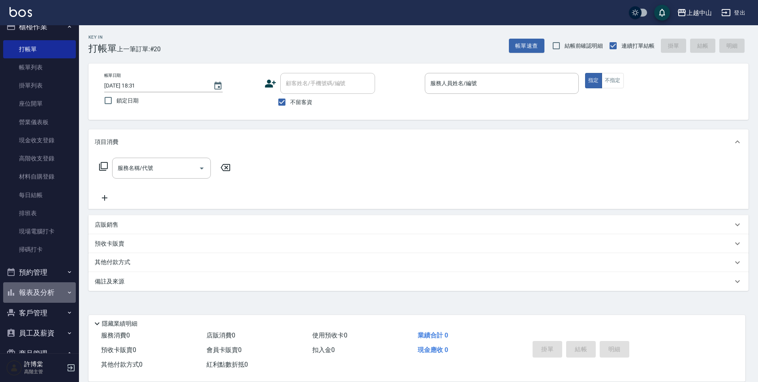
click at [56, 288] on button "報表及分析" at bounding box center [39, 292] width 73 height 21
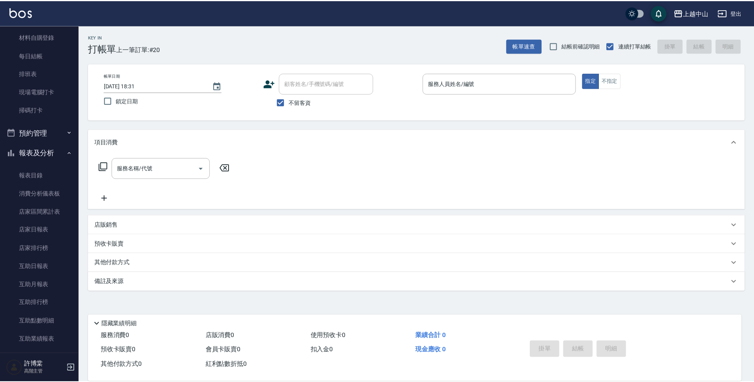
scroll to position [197, 0]
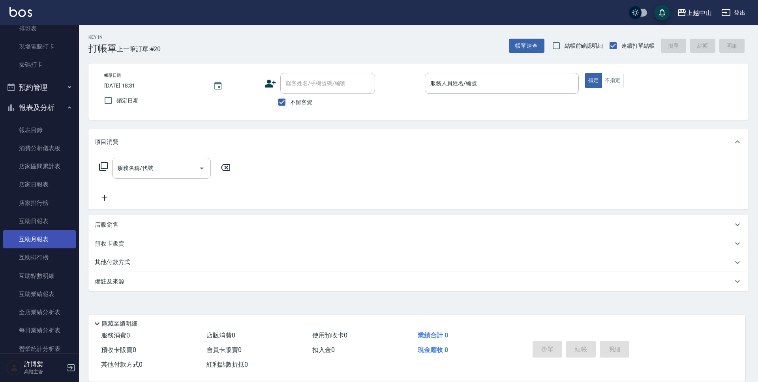
click at [43, 236] on link "互助月報表" at bounding box center [39, 239] width 73 height 18
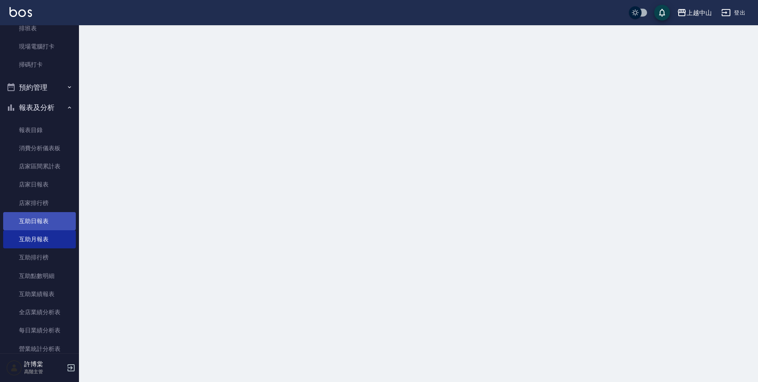
click at [43, 215] on link "互助日報表" at bounding box center [39, 221] width 73 height 18
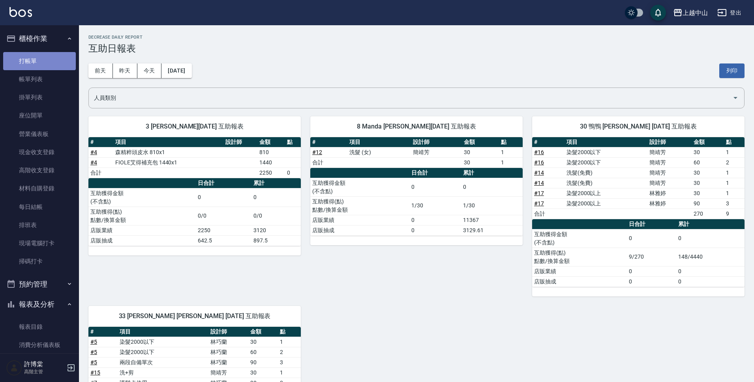
click at [59, 62] on link "打帳單" at bounding box center [39, 61] width 73 height 18
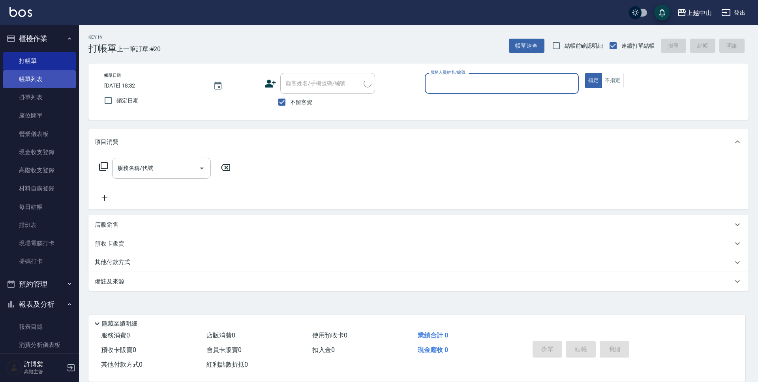
click at [47, 91] on link "掛單列表" at bounding box center [39, 97] width 73 height 18
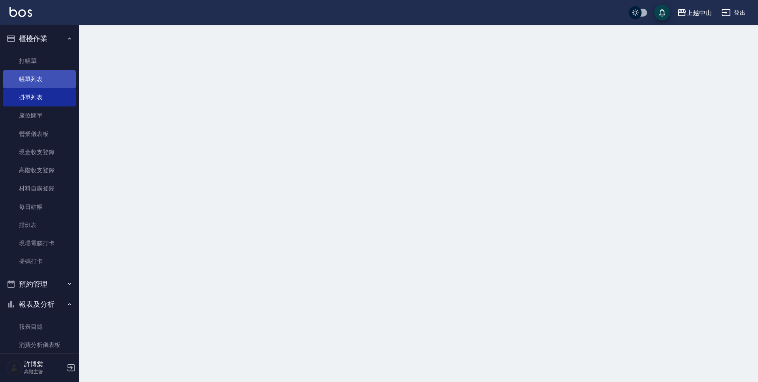
click at [51, 77] on link "帳單列表" at bounding box center [39, 79] width 73 height 18
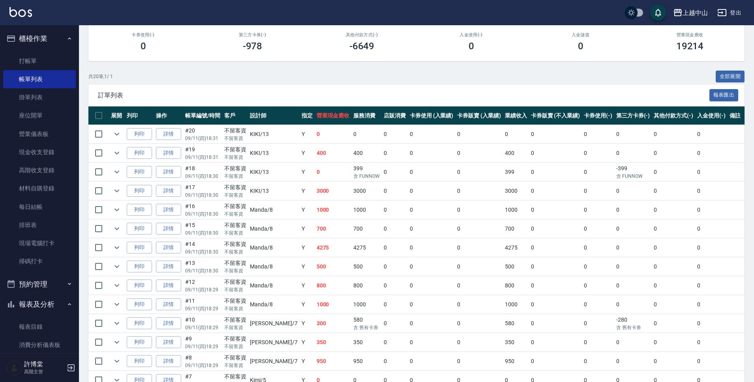
scroll to position [118, 0]
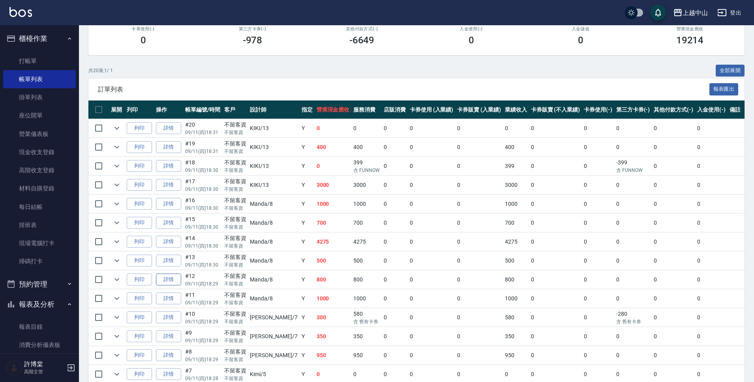
click at [161, 281] on link "詳情" at bounding box center [168, 280] width 25 height 12
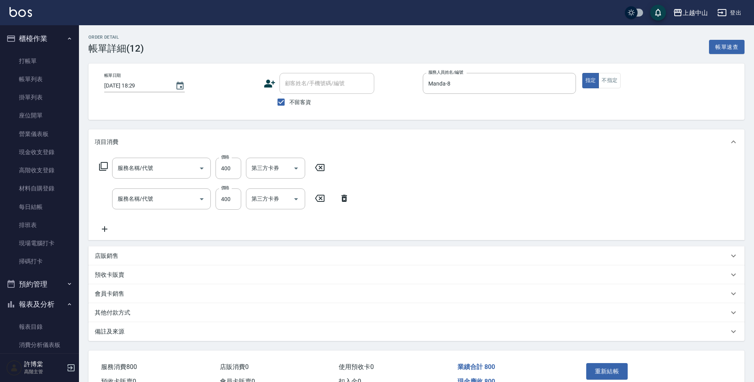
type input "[DATE] 18:29"
checkbox input "true"
type input "Manda-8"
type input "洗髮 (女)(605)"
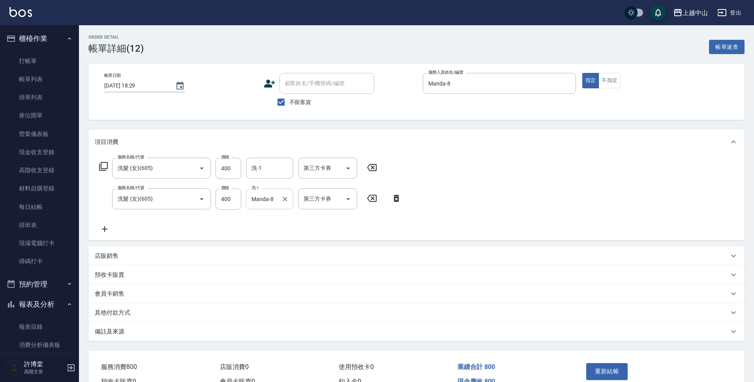
click at [266, 196] on input "Manda-8" at bounding box center [263, 199] width 28 height 14
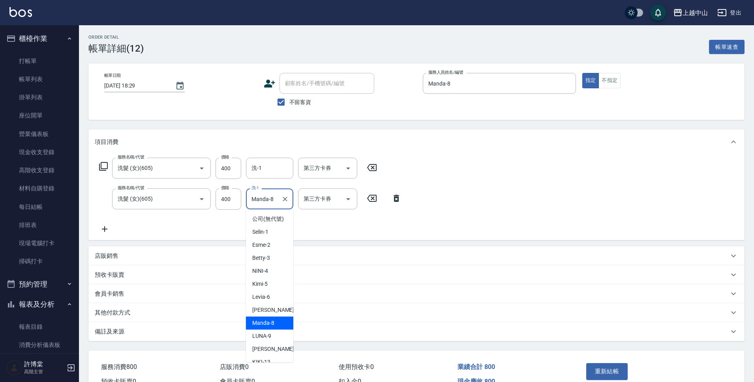
click at [266, 196] on input "Manda-8" at bounding box center [263, 199] width 28 height 14
click at [272, 196] on input "Manda-8" at bounding box center [263, 199] width 28 height 14
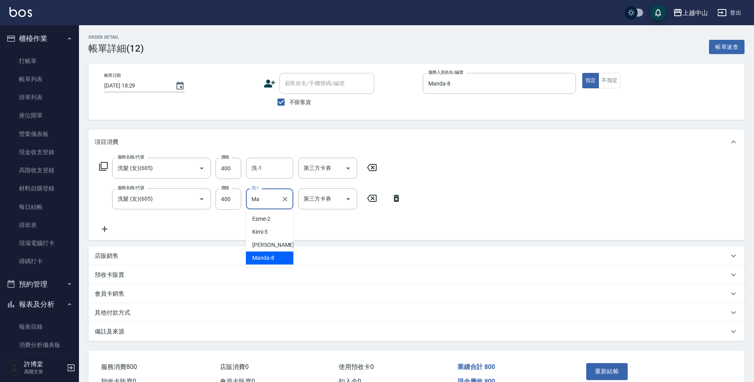
type input "M"
type input "鴨鴨-30"
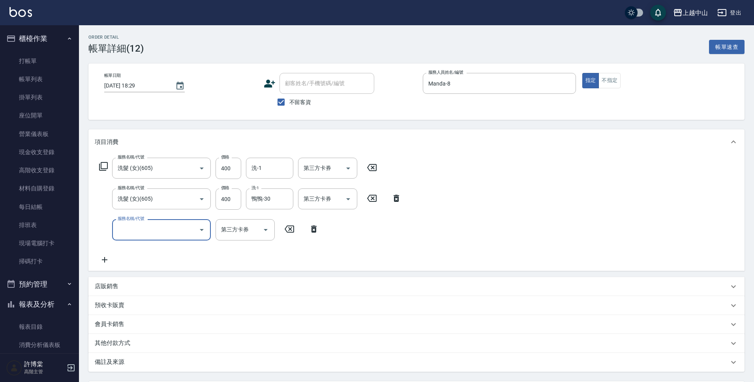
scroll to position [75, 0]
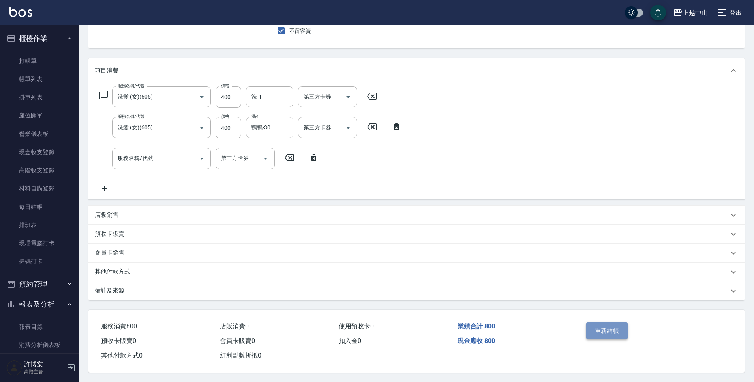
click at [601, 325] on button "重新結帳" at bounding box center [607, 331] width 42 height 17
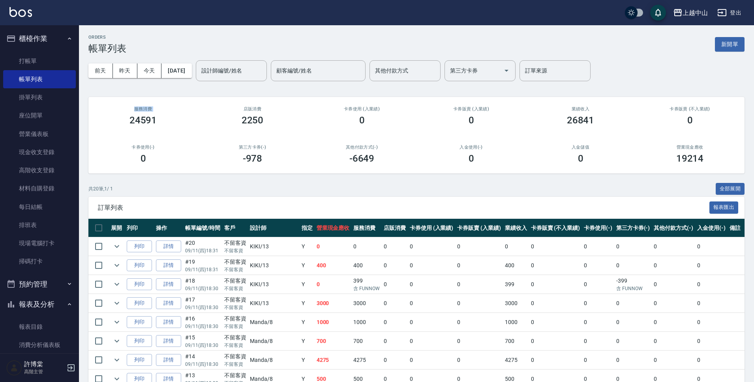
drag, startPoint x: 82, startPoint y: 98, endPoint x: 91, endPoint y: 128, distance: 30.7
click at [91, 128] on div "ORDERS 帳單列表 新開單 [DATE] [DATE] [DATE] [DATE] 設計師編號/姓名 設計師編號/姓名 顧客編號/姓名 顧客編號/姓名 其…" at bounding box center [416, 336] width 675 height 622
click at [80, 112] on div "ORDERS 帳單列表 新開單 [DATE] [DATE] [DATE] [DATE] 設計師編號/姓名 設計師編號/姓名 顧客編號/姓名 顧客編號/姓名 其…" at bounding box center [416, 336] width 675 height 622
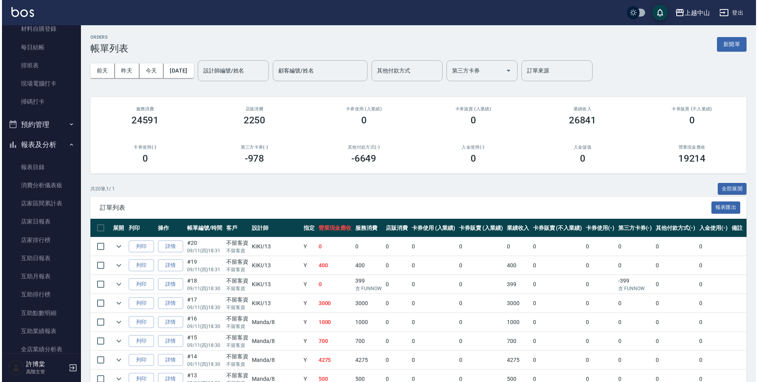
scroll to position [164, 0]
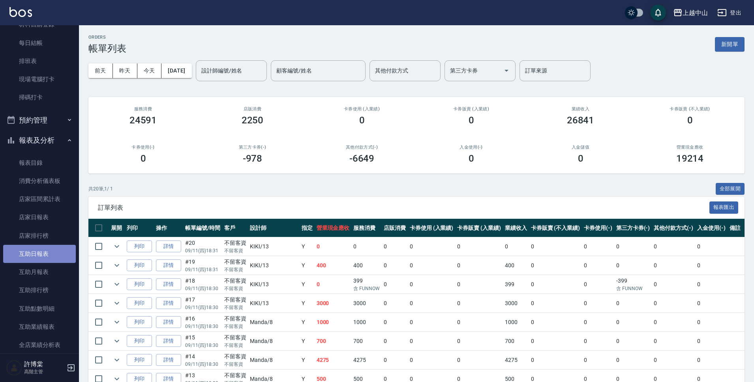
click at [52, 253] on link "互助日報表" at bounding box center [39, 254] width 73 height 18
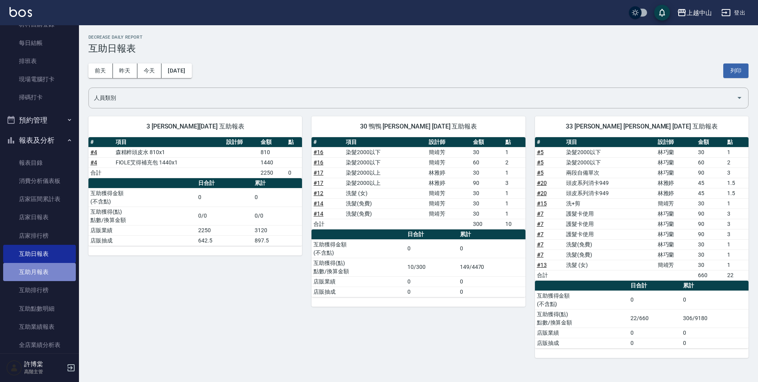
click at [51, 275] on link "互助月報表" at bounding box center [39, 272] width 73 height 18
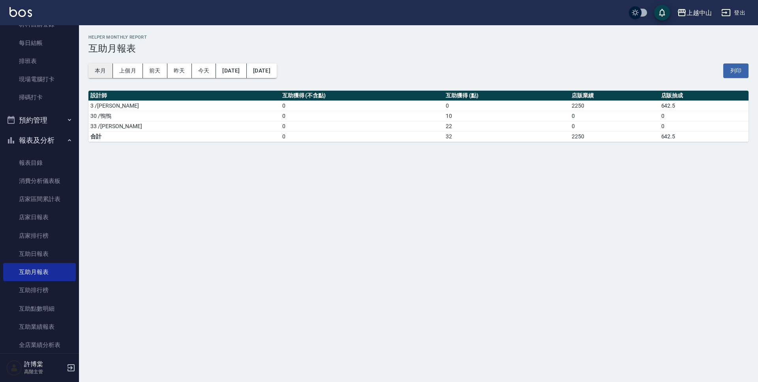
click at [99, 71] on button "本月" at bounding box center [100, 71] width 24 height 15
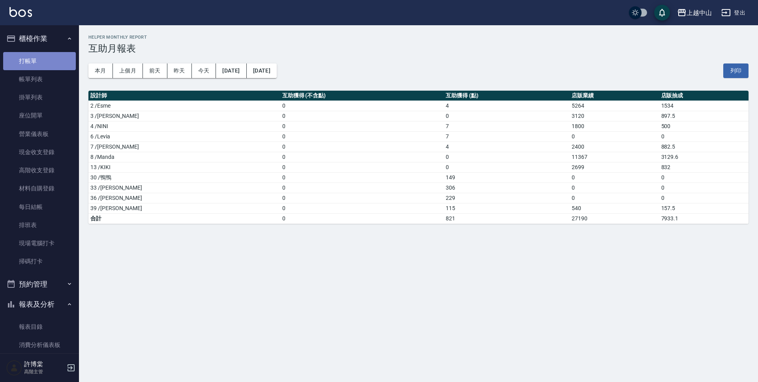
click at [44, 69] on link "打帳單" at bounding box center [39, 61] width 73 height 18
